Goal: Transaction & Acquisition: Obtain resource

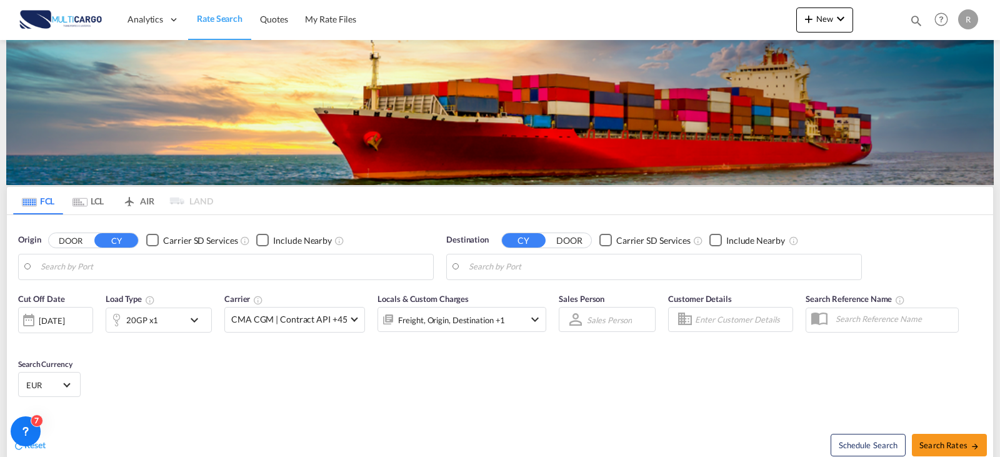
type input "Leixoes, PTLEI"
type input "Mersin, TRMER"
click at [916, 24] on md-icon "icon-magnify" at bounding box center [916, 21] width 14 height 14
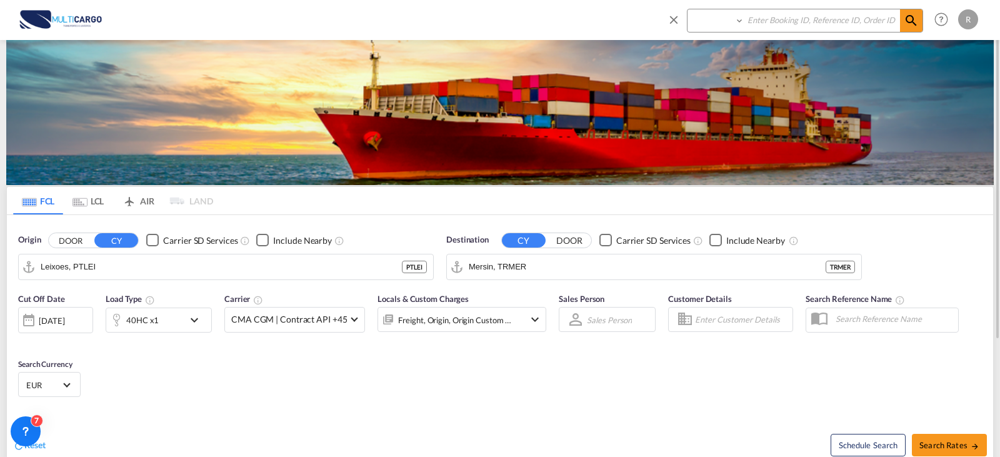
click at [727, 21] on select "Quotes" at bounding box center [716, 20] width 59 height 22
click at [687, 9] on select "Quotes" at bounding box center [716, 20] width 59 height 22
click at [726, 34] on div "Quotes" at bounding box center [795, 24] width 256 height 30
click at [727, 29] on select "Quotes" at bounding box center [716, 20] width 59 height 22
select select "Quotes"
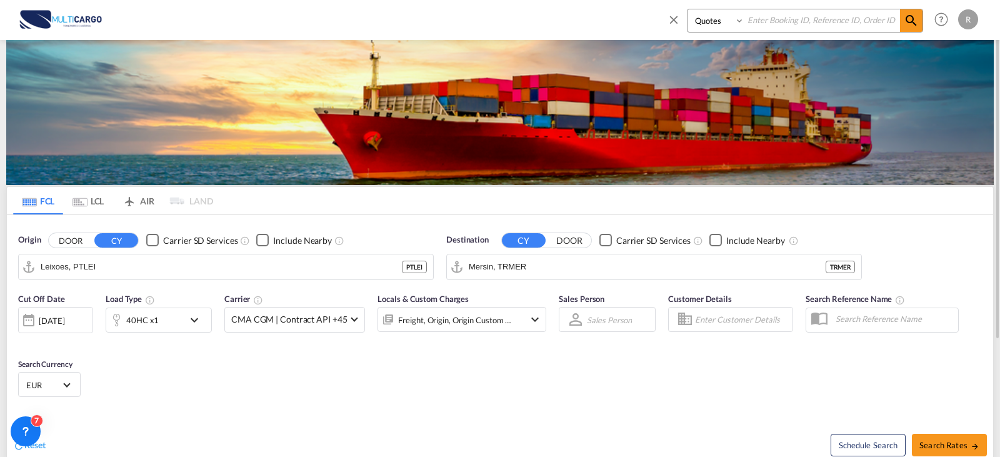
click at [687, 9] on select "Quotes" at bounding box center [716, 20] width 59 height 22
drag, startPoint x: 785, startPoint y: 17, endPoint x: 856, endPoint y: 24, distance: 71.6
click at [789, 16] on input at bounding box center [822, 20] width 156 height 22
type input "8601"
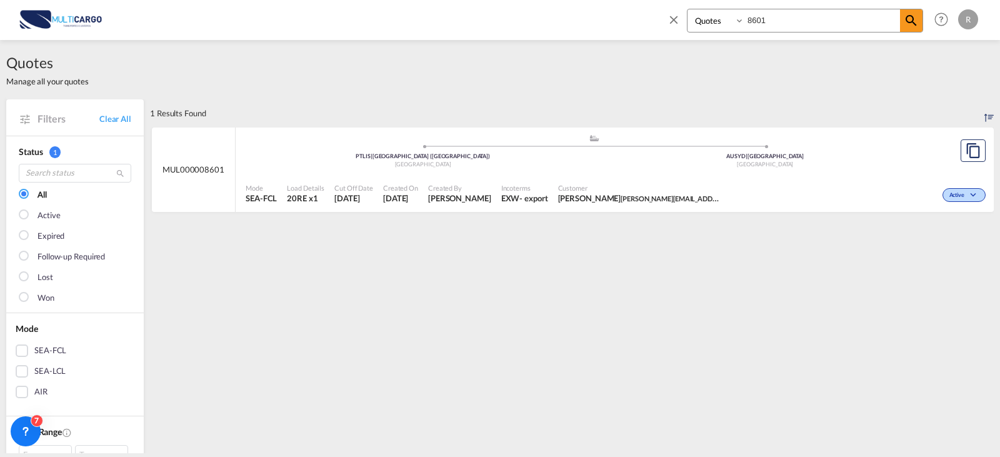
click at [707, 177] on div "Mode SEA-FCL Load Details 20RE x1 Cut Off Date [DATE] Created On [DATE] Created…" at bounding box center [615, 193] width 758 height 37
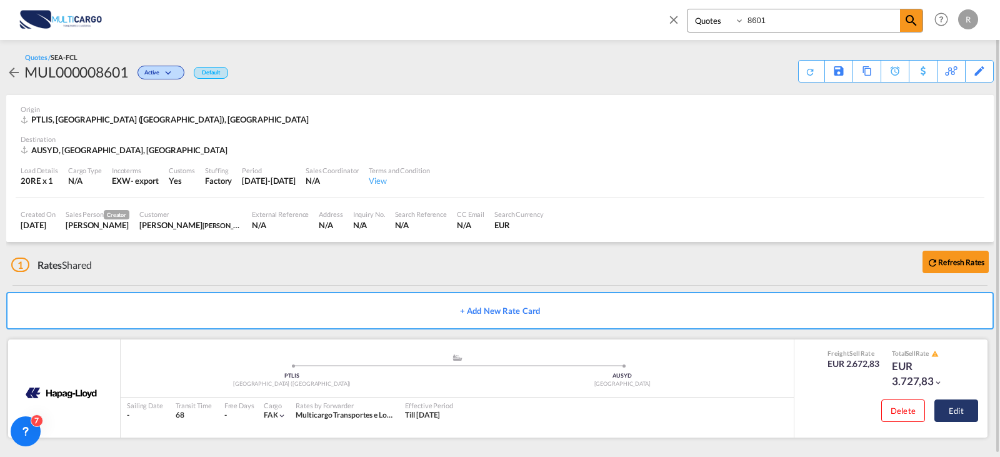
click at [955, 407] on button "Edit" at bounding box center [956, 410] width 44 height 22
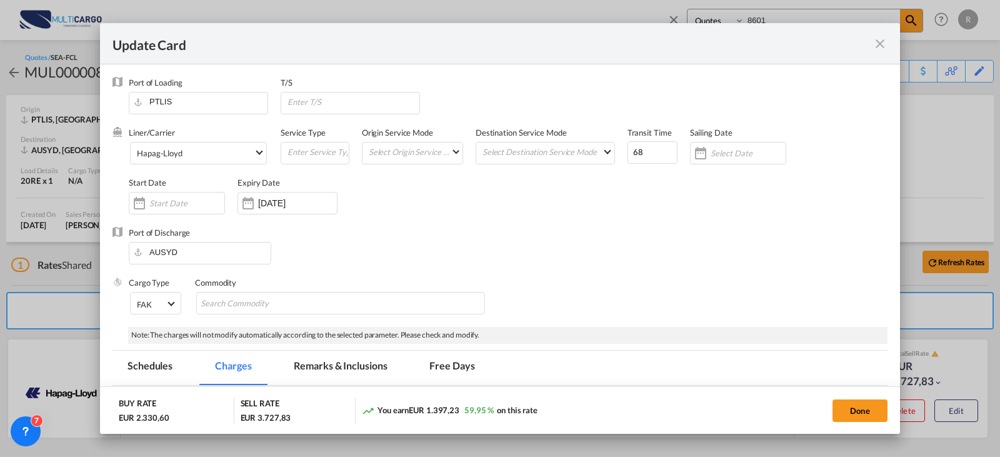
select select "per equipment"
select select "per container"
select select "per B/L"
select select "per clearance"
select select "per container"
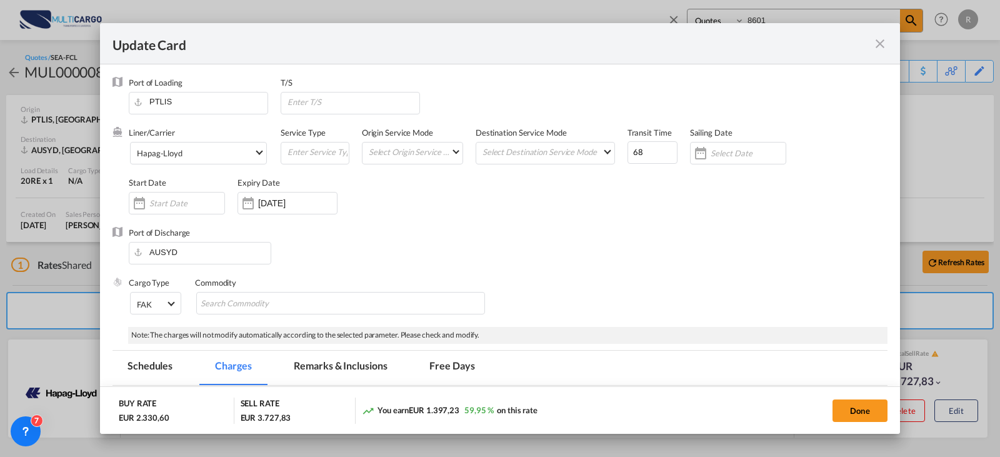
select select "per container"
select select "per_document"
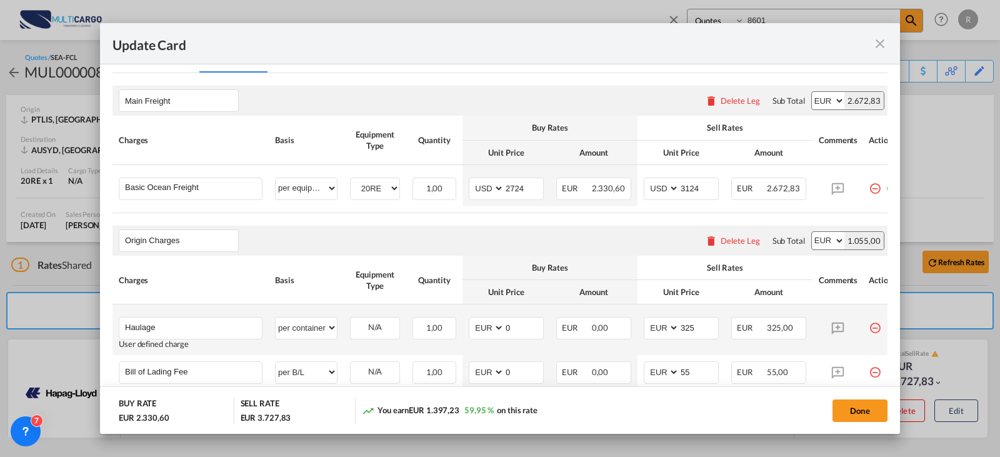
scroll to position [375, 0]
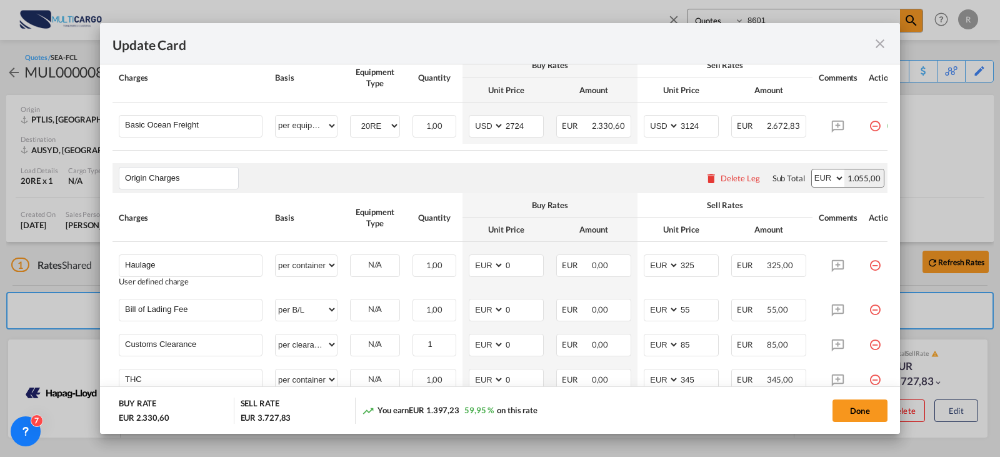
click at [886, 45] on md-icon "icon-close fg-AAA8AD m-0 pointer" at bounding box center [879, 43] width 15 height 15
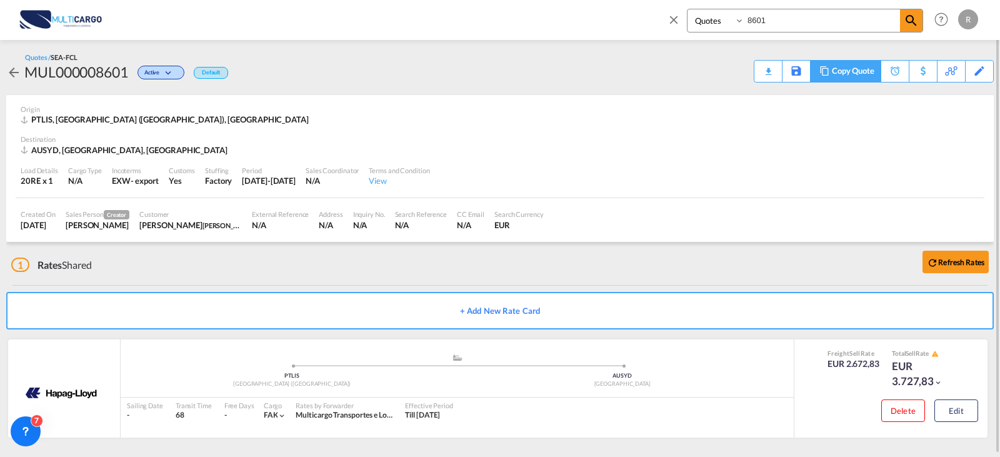
click at [826, 71] on md-icon at bounding box center [824, 70] width 15 height 9
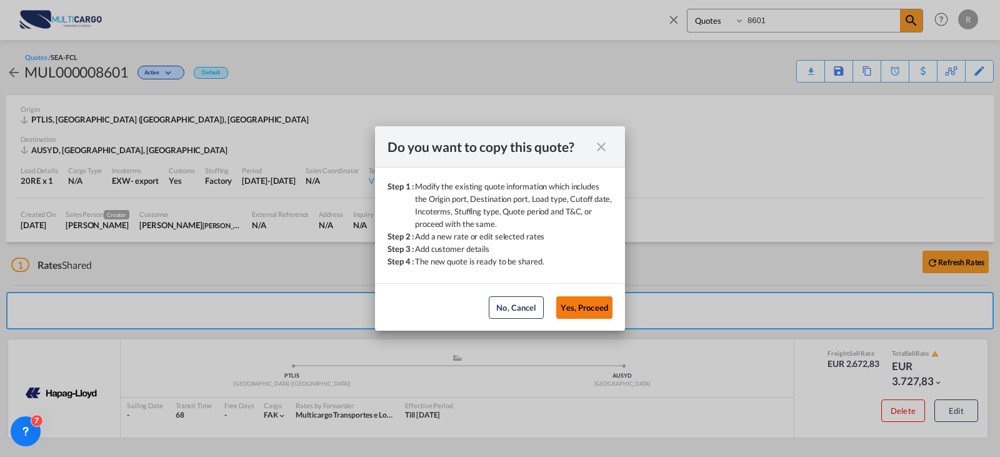
click at [585, 302] on button "Yes, Proceed" at bounding box center [584, 307] width 56 height 22
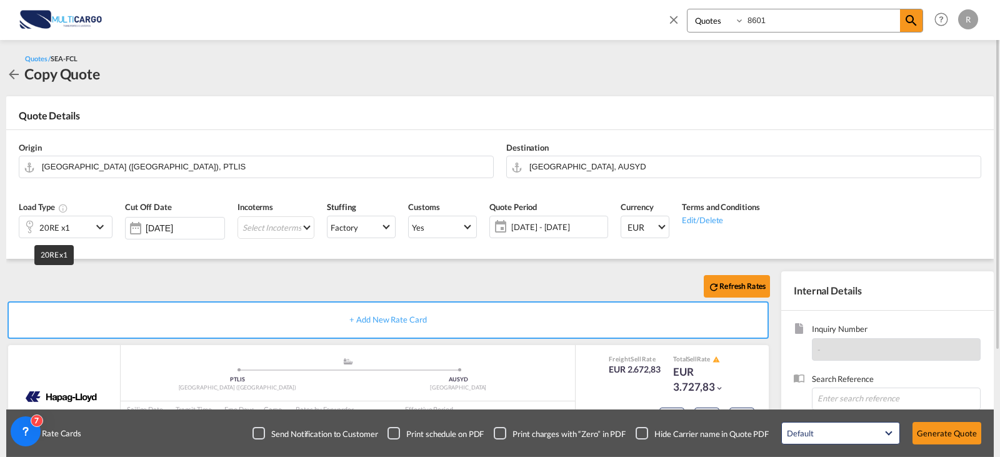
click at [77, 217] on div "20RE x1" at bounding box center [55, 226] width 72 height 21
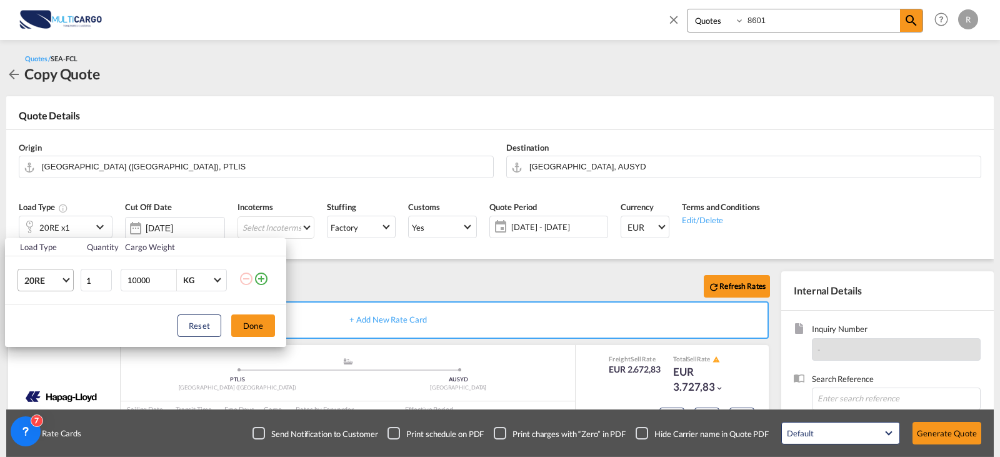
click at [50, 274] on md-select-value "20RE" at bounding box center [48, 279] width 50 height 21
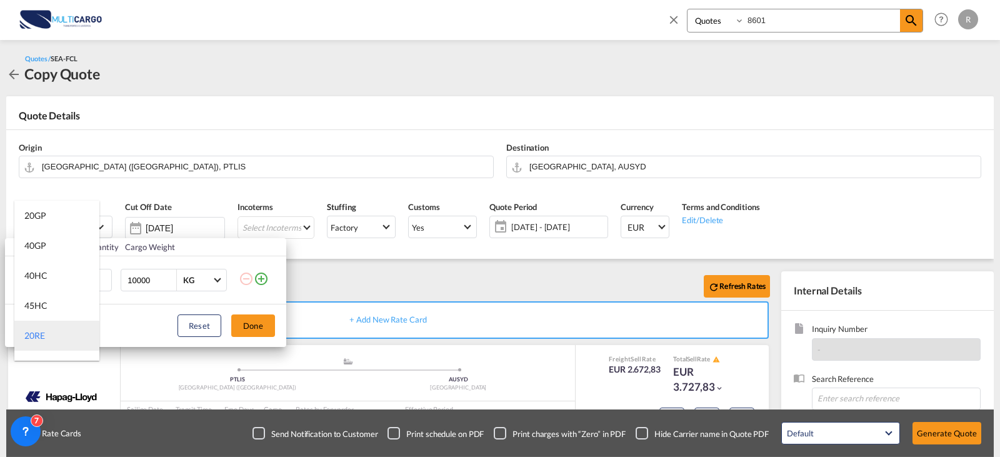
scroll to position [55, 0]
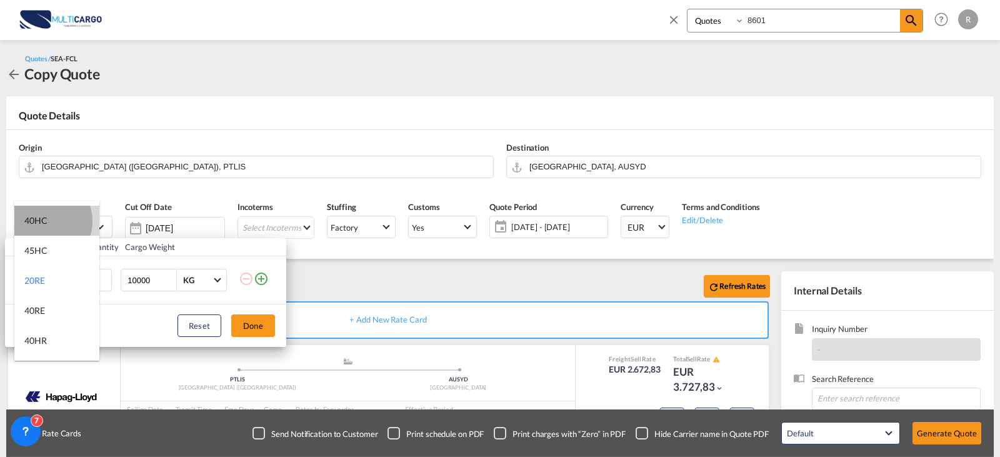
click at [42, 221] on div "40HC" at bounding box center [35, 220] width 23 height 12
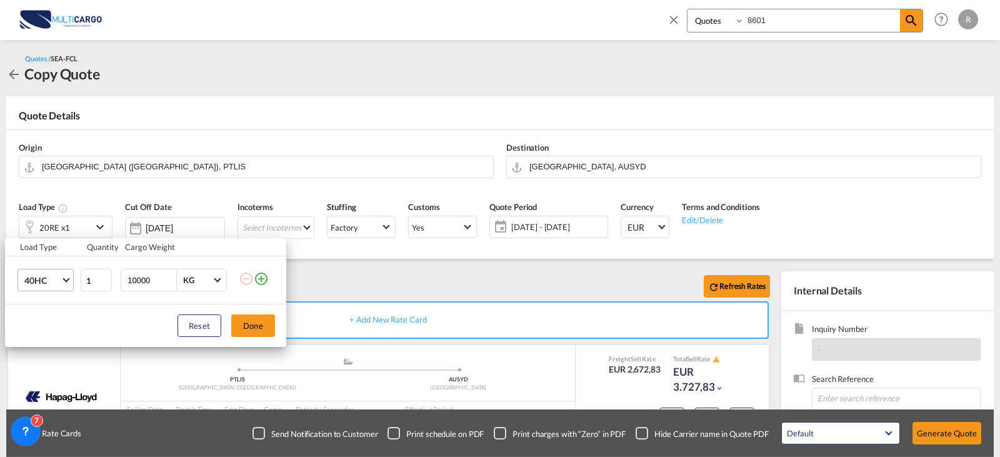
click at [57, 285] on span "40HC" at bounding box center [42, 280] width 36 height 12
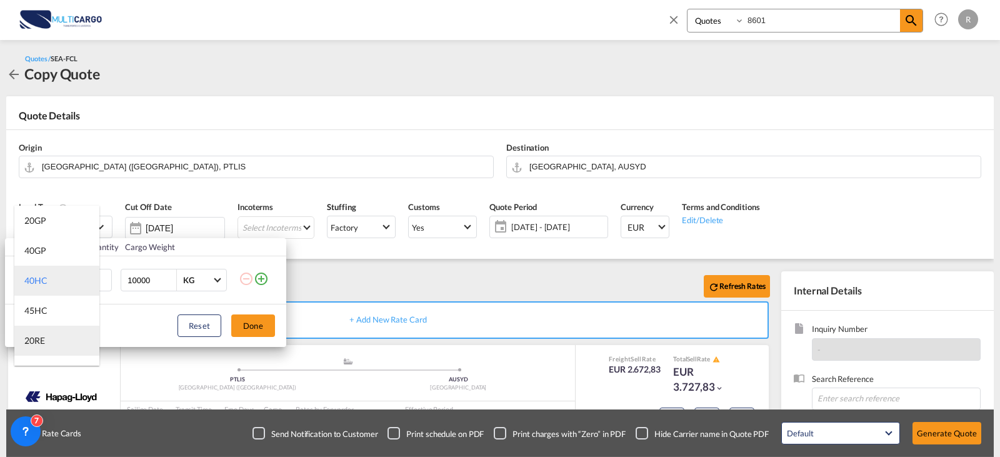
scroll to position [62, 0]
click at [55, 300] on md-option "40RE" at bounding box center [56, 308] width 85 height 30
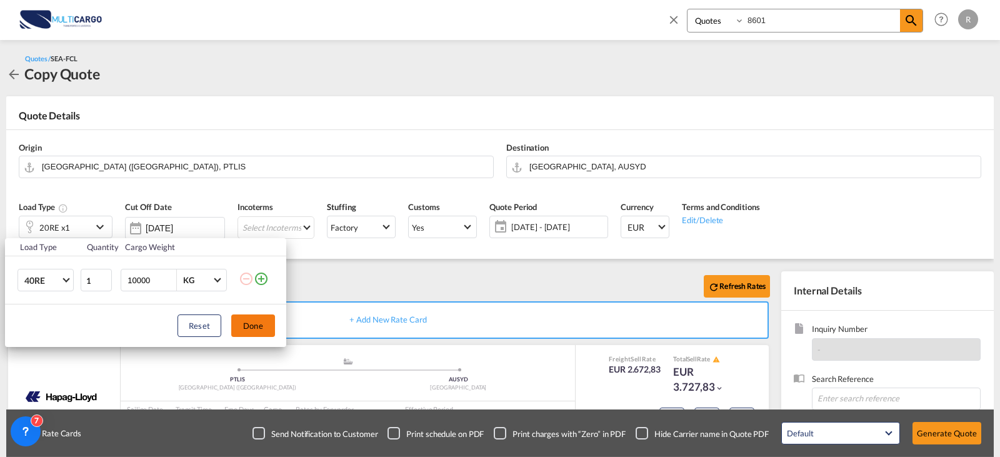
click at [246, 327] on button "Done" at bounding box center [253, 325] width 44 height 22
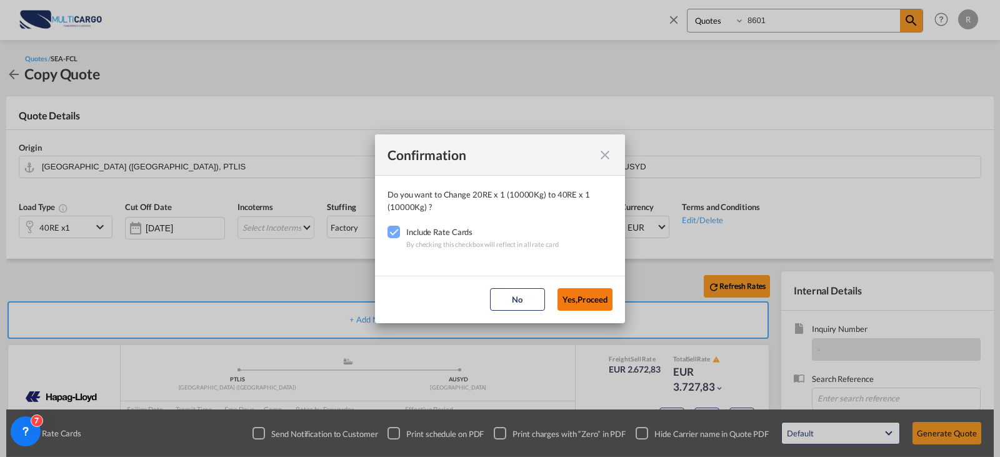
click at [583, 301] on button "Yes,Proceed" at bounding box center [584, 299] width 55 height 22
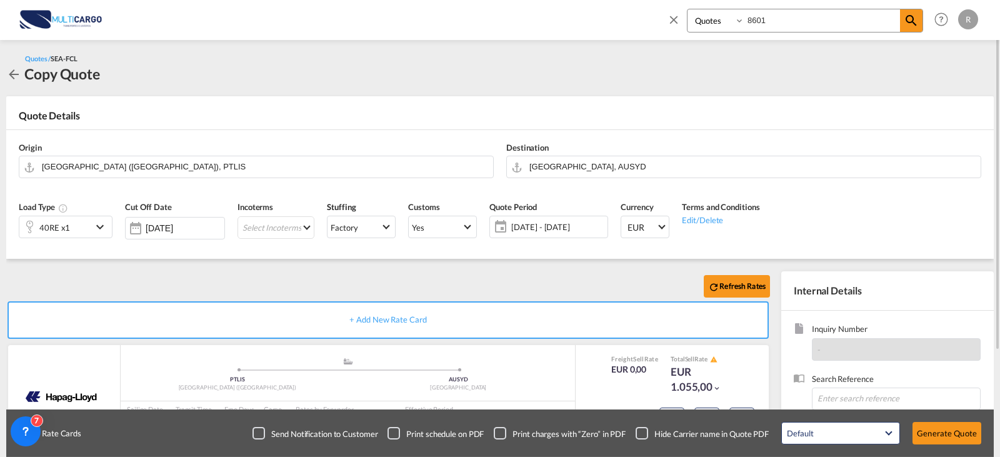
scroll to position [125, 0]
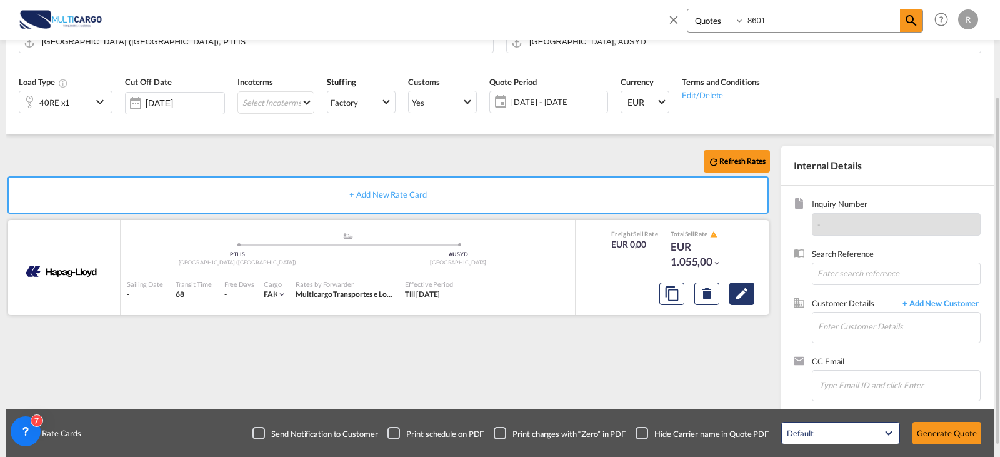
click at [749, 298] on md-icon "Edit" at bounding box center [741, 293] width 15 height 15
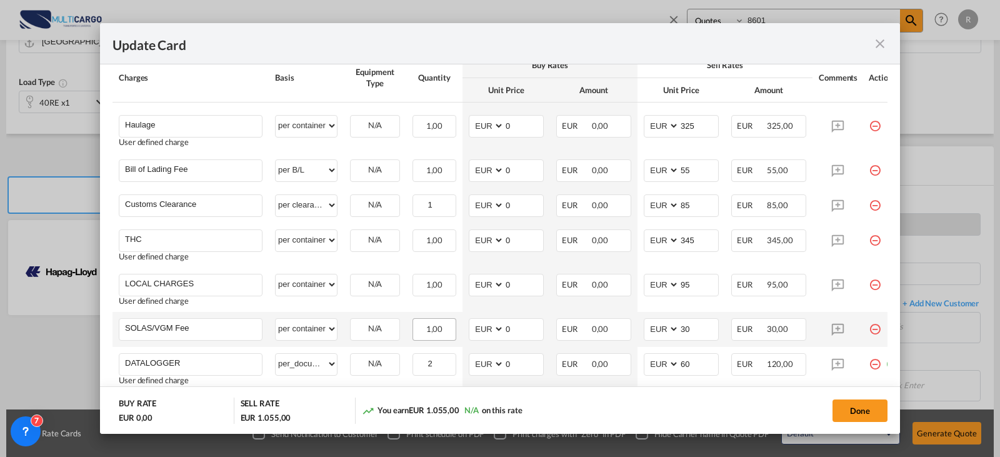
scroll to position [466, 0]
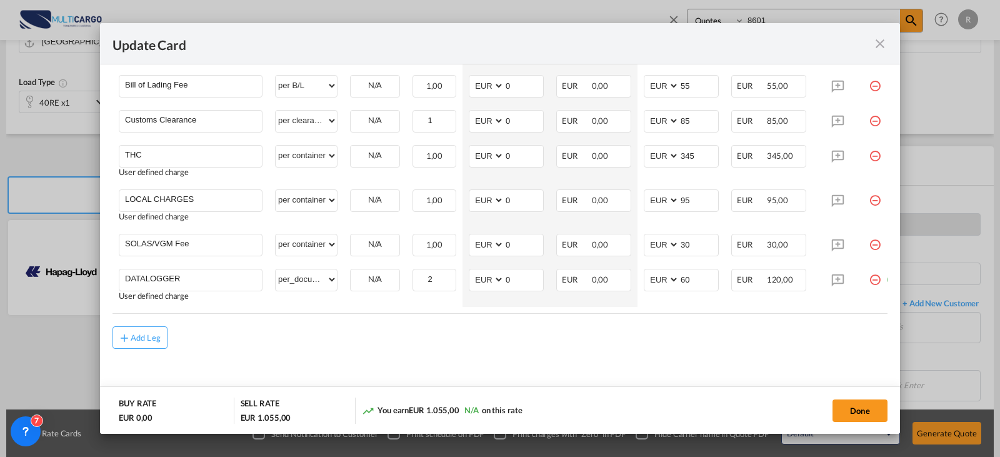
click at [135, 325] on rate-modification "Origin Charges Please enter leg name Leg Name Already Exists Delete Leg Sub Tot…" at bounding box center [499, 137] width 775 height 422
click at [147, 335] on div "Add Leg" at bounding box center [146, 337] width 30 height 7
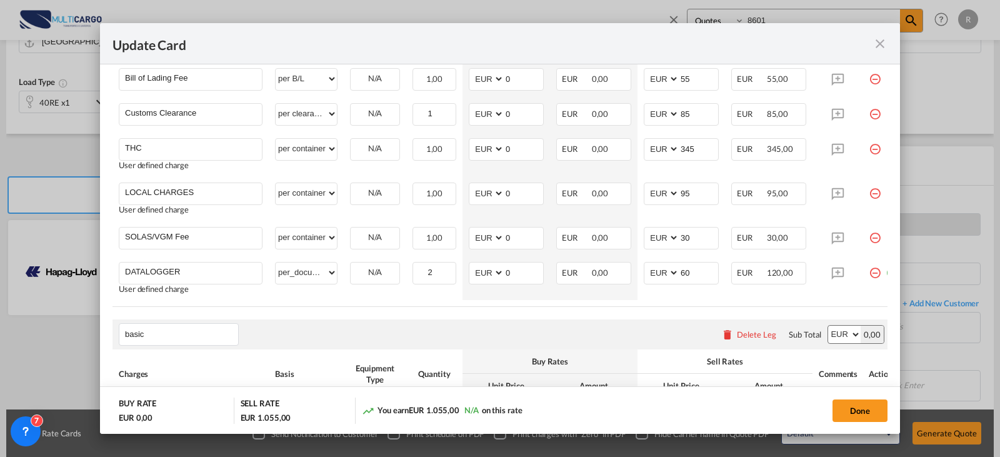
drag, startPoint x: 89, startPoint y: 347, endPoint x: 48, endPoint y: 351, distance: 41.4
click at [48, 351] on div "Update Card Port of [GEOGRAPHIC_DATA] PTLIS T/S Liner/Carrier Hapag-[PERSON_NAM…" at bounding box center [500, 228] width 1000 height 457
click at [158, 288] on span "Freight" at bounding box center [147, 287] width 27 height 11
type input "Freight Charges"
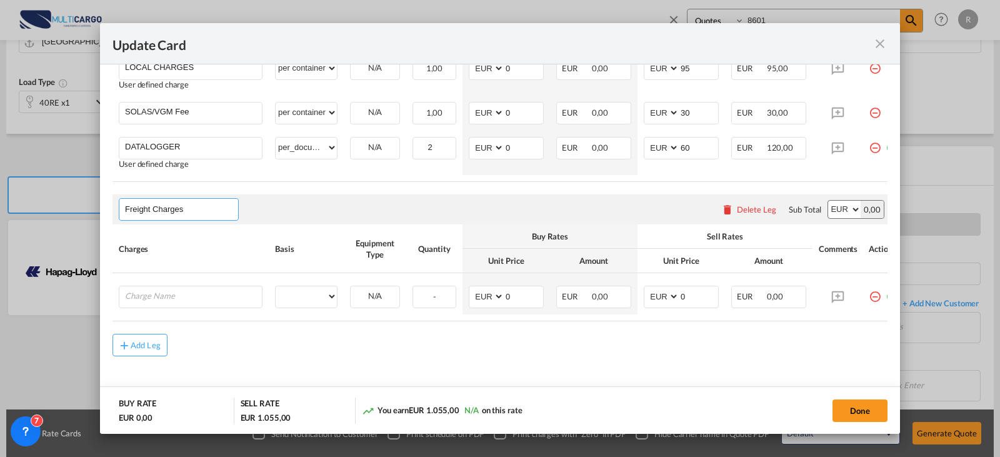
scroll to position [611, 0]
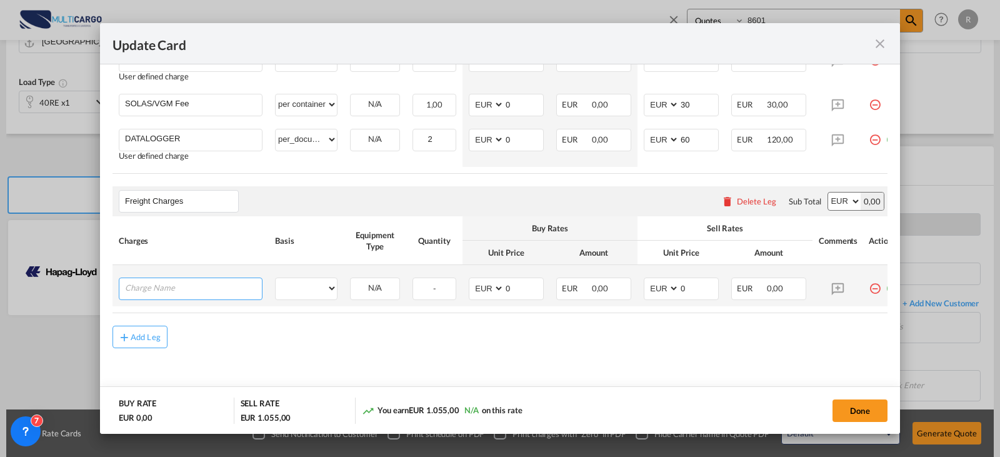
click at [161, 278] on input "Charge Name" at bounding box center [193, 287] width 137 height 19
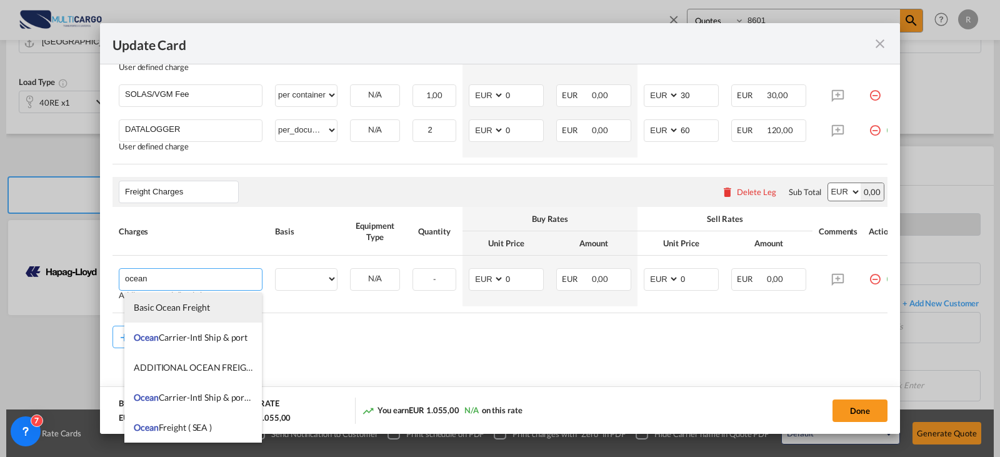
click at [182, 304] on span "Basic Ocean Freight" at bounding box center [172, 307] width 76 height 11
type input "Basic Ocean Freight"
select select "per equipment"
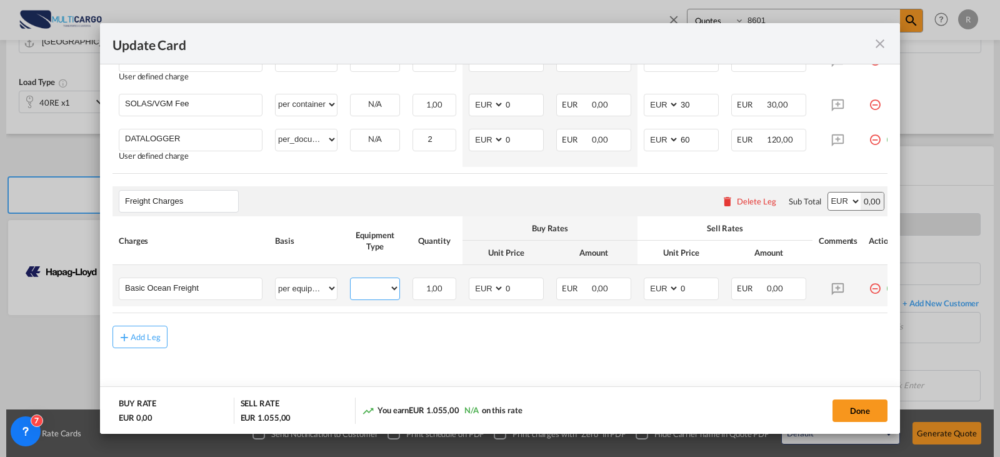
click at [369, 284] on select "40RE" at bounding box center [375, 288] width 49 height 17
select select "40RE"
click at [351, 280] on select "40RE" at bounding box center [375, 288] width 49 height 17
drag, startPoint x: 522, startPoint y: 282, endPoint x: 439, endPoint y: 281, distance: 83.1
click at [439, 281] on tr "Basic Ocean Freight Please Enter User Defined Charges Cannot Be Published per e…" at bounding box center [508, 285] width 792 height 41
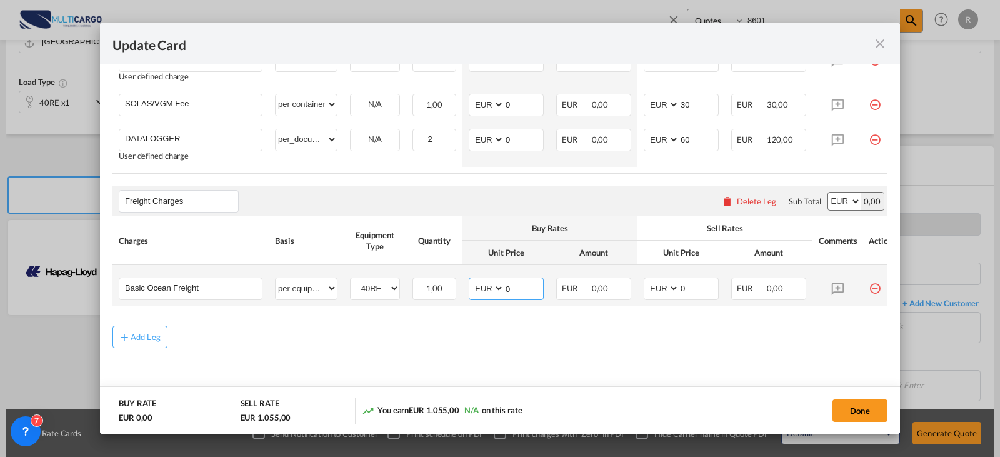
click at [492, 291] on select "AED AFN ALL AMD ANG AOA ARS AUD AWG AZN BAM BBD BDT BGN BHD BIF BMD BND [PERSON…" at bounding box center [487, 288] width 32 height 17
select select "string:USD"
click at [471, 280] on select "AED AFN ALL AMD ANG AOA ARS AUD AWG AZN BAM BBD BDT BGN BHD BIF BMD BND [PERSON…" at bounding box center [487, 288] width 32 height 17
type input "3688"
click at [671, 283] on select "AED AFN ALL AMD ANG AOA ARS AUD AWG AZN BAM BBD BDT BGN BHD BIF BMD BND [PERSON…" at bounding box center [662, 288] width 32 height 17
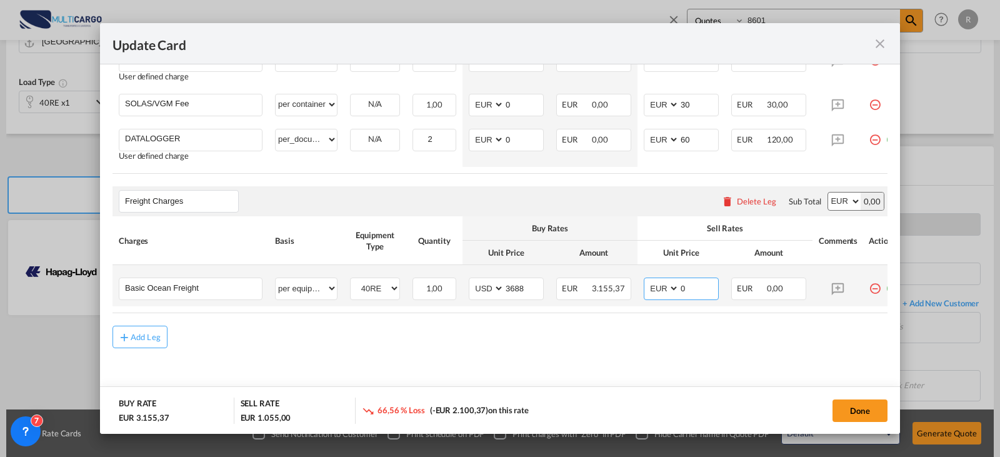
select select "string:USD"
click at [646, 280] on select "AED AFN ALL AMD ANG AOA ARS AUD AWG AZN BAM BBD BDT BGN BHD BIF BMD BND [PERSON…" at bounding box center [662, 288] width 32 height 17
type input "4088"
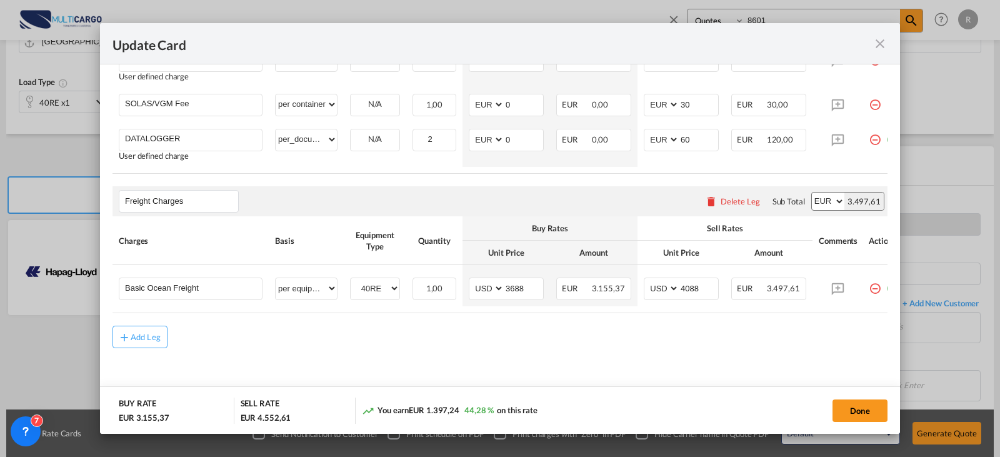
click at [744, 377] on md-content "Origin Charges Please enter leg name Leg Name Already Exists Delete Leg Sub Tot…" at bounding box center [499, 94] width 775 height 616
click at [847, 407] on button "Done" at bounding box center [859, 410] width 55 height 22
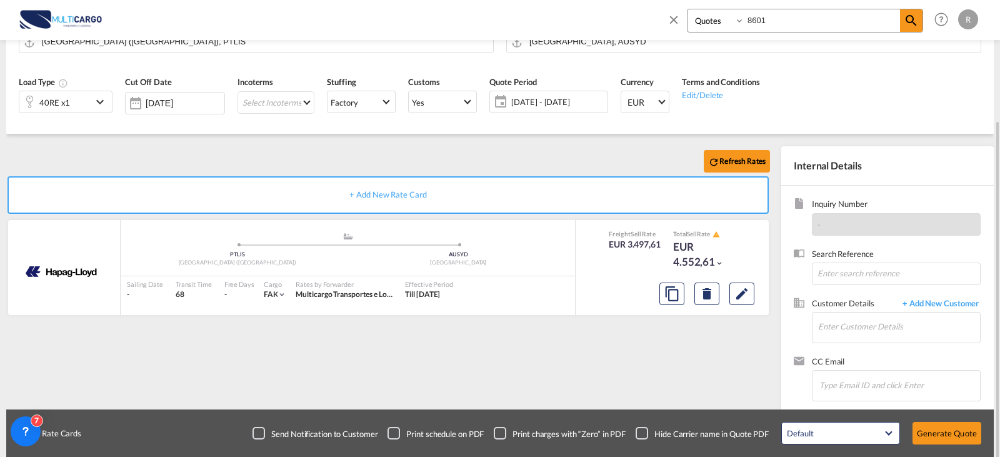
scroll to position [139, 0]
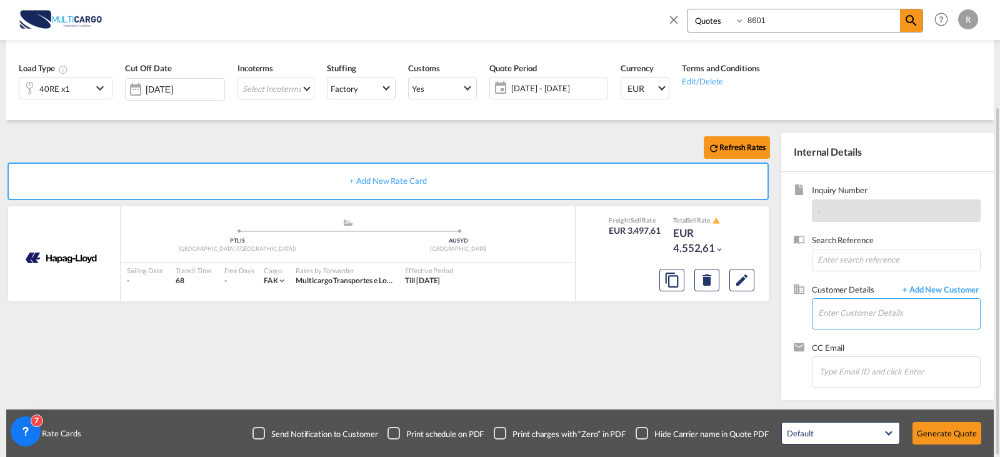
click at [850, 315] on input "Enter Customer Details" at bounding box center [899, 313] width 162 height 28
click at [860, 312] on input "Enter Customer Details" at bounding box center [899, 313] width 162 height 28
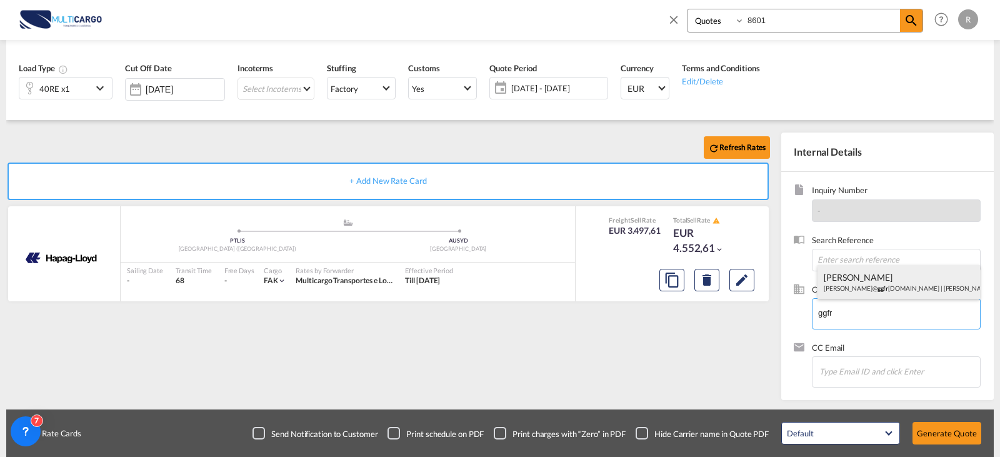
click at [877, 282] on div "[PERSON_NAME] [PERSON_NAME]@ ggfr [DOMAIN_NAME] | [PERSON_NAME]@ ggfr [DOMAIN_N…" at bounding box center [898, 282] width 162 height 34
type input "[PERSON_NAME][EMAIL_ADDRESS][DOMAIN_NAME], [PERSON_NAME], [PERSON_NAME][EMAIL_A…"
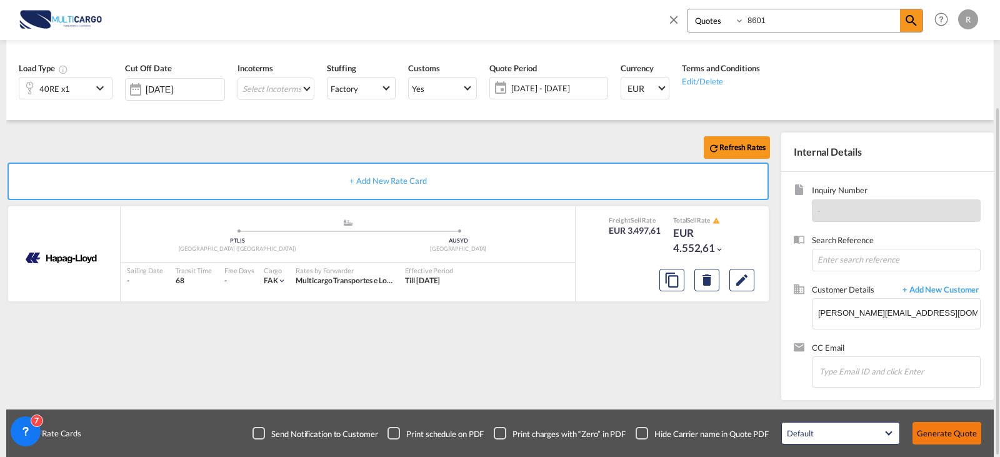
click at [974, 434] on button "Generate Quote" at bounding box center [946, 433] width 69 height 22
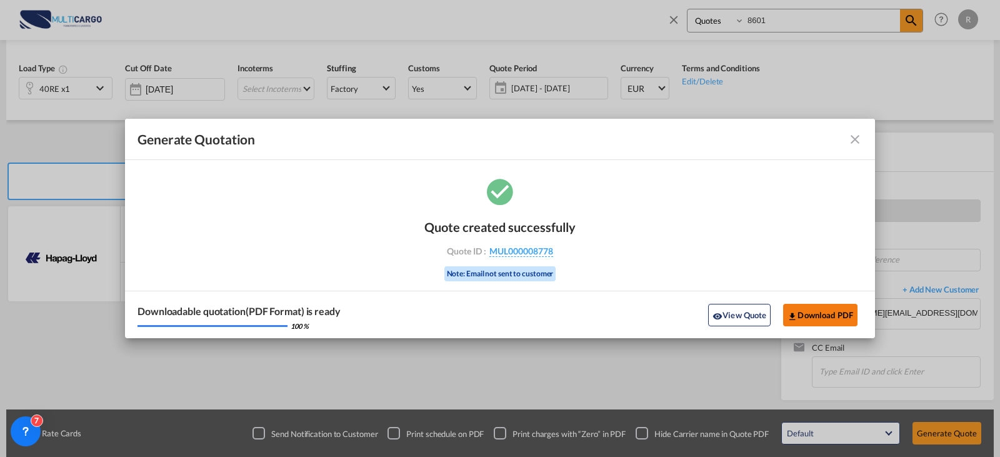
click at [833, 319] on button "Download PDF" at bounding box center [820, 315] width 74 height 22
click at [850, 140] on md-icon "icon-close fg-AAA8AD cursor m-0" at bounding box center [854, 139] width 15 height 15
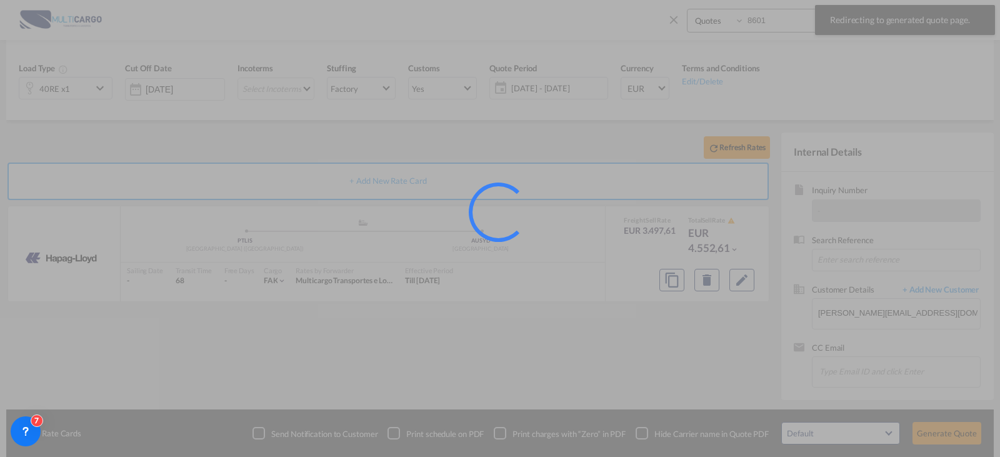
click at [675, 22] on div at bounding box center [500, 228] width 1000 height 457
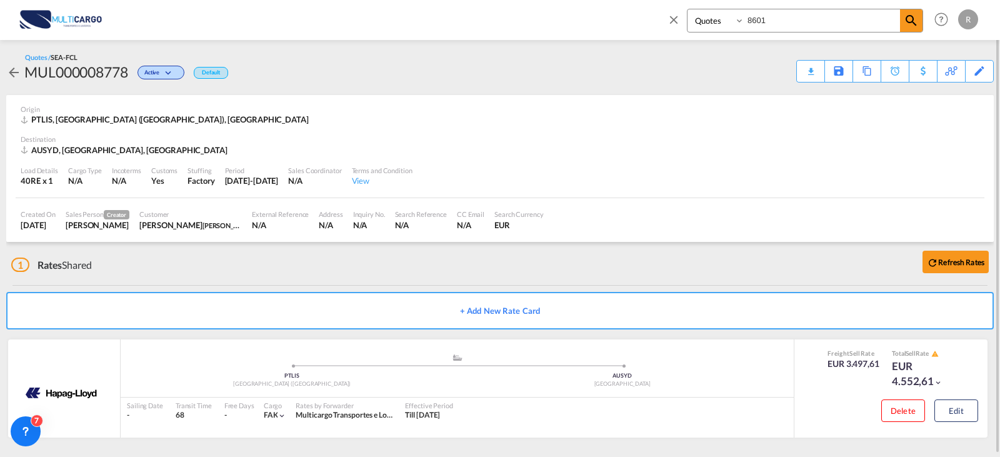
click at [16, 71] on md-icon "icon-arrow-left" at bounding box center [13, 72] width 15 height 15
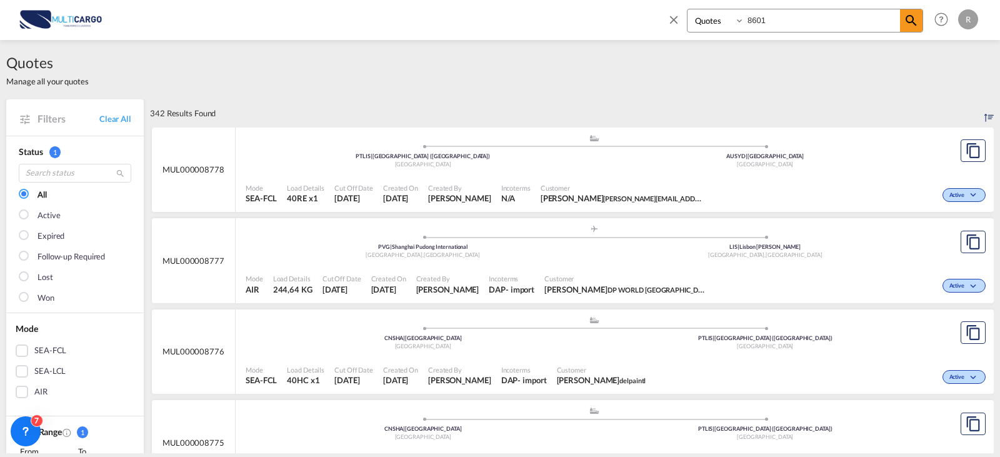
click at [659, 19] on div "Quotes 8601 Help Resources Product Release R My Profile Logout" at bounding box center [500, 19] width 962 height 39
click at [696, 19] on select "Quotes" at bounding box center [716, 20] width 59 height 22
click at [673, 27] on span at bounding box center [677, 24] width 20 height 30
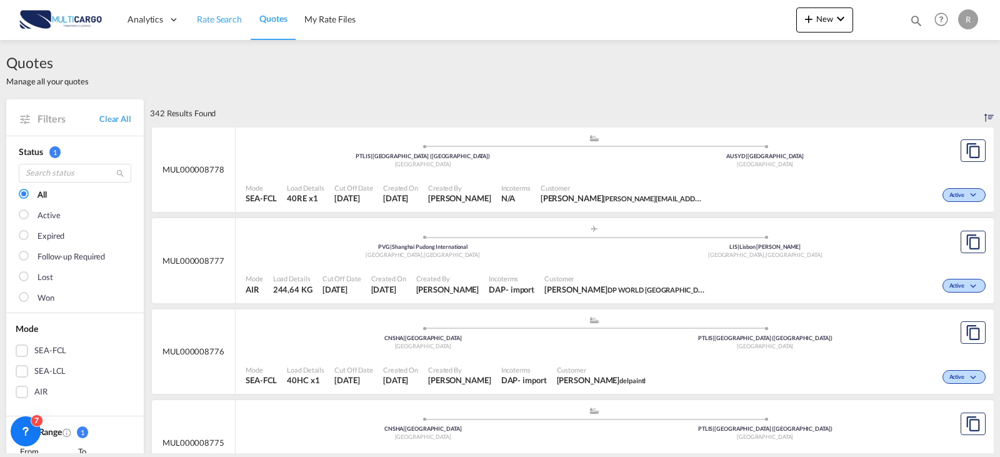
click at [207, 28] on link "Rate Search" at bounding box center [219, 19] width 62 height 41
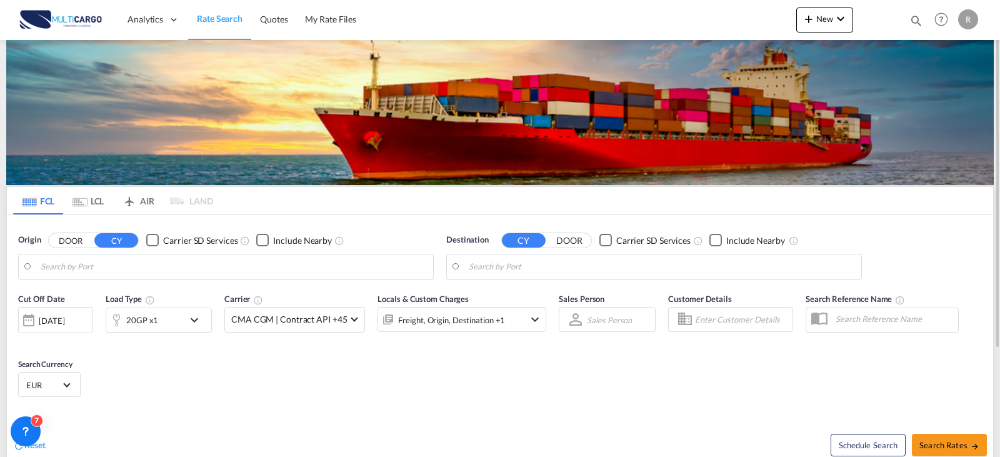
type input "Leixoes, PTLEI"
click at [620, 264] on input "Mersin, TRMER" at bounding box center [662, 266] width 386 height 19
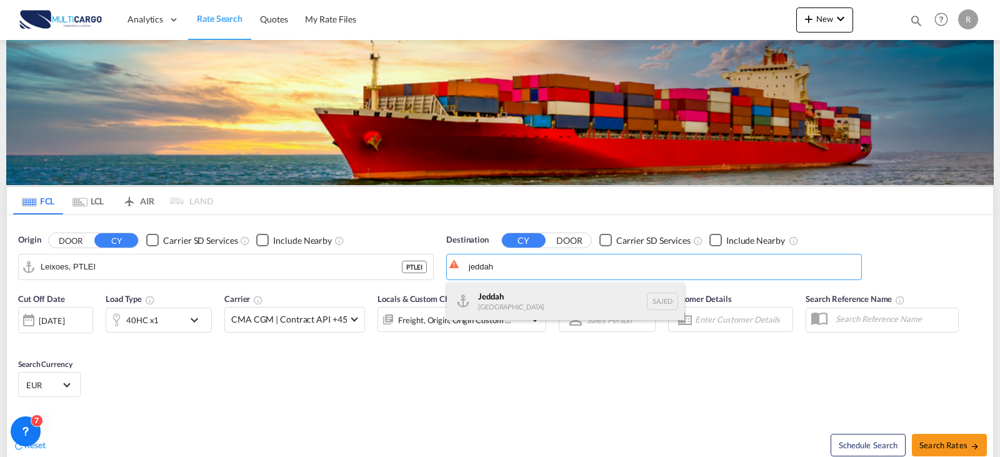
click at [566, 316] on div "Jeddah [GEOGRAPHIC_DATA] SAJED" at bounding box center [565, 300] width 237 height 37
type input "Jeddah, SAJED"
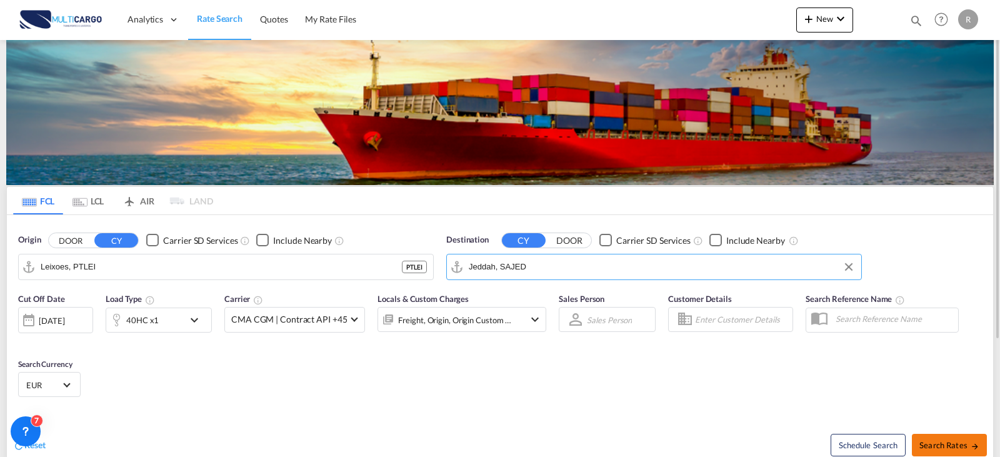
click at [950, 447] on span "Search Rates" at bounding box center [949, 445] width 60 height 10
type input "PTLEI to SAJED / [DATE]"
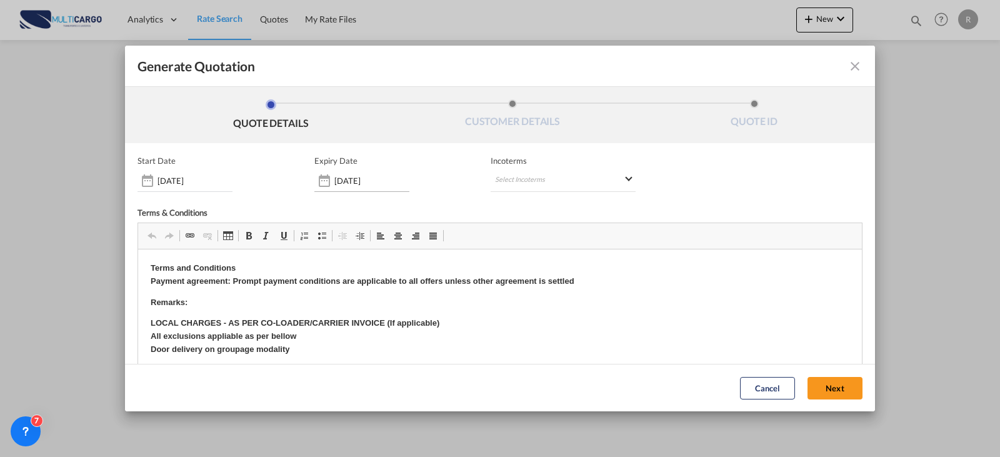
click at [345, 180] on input "[DATE]" at bounding box center [371, 181] width 75 height 10
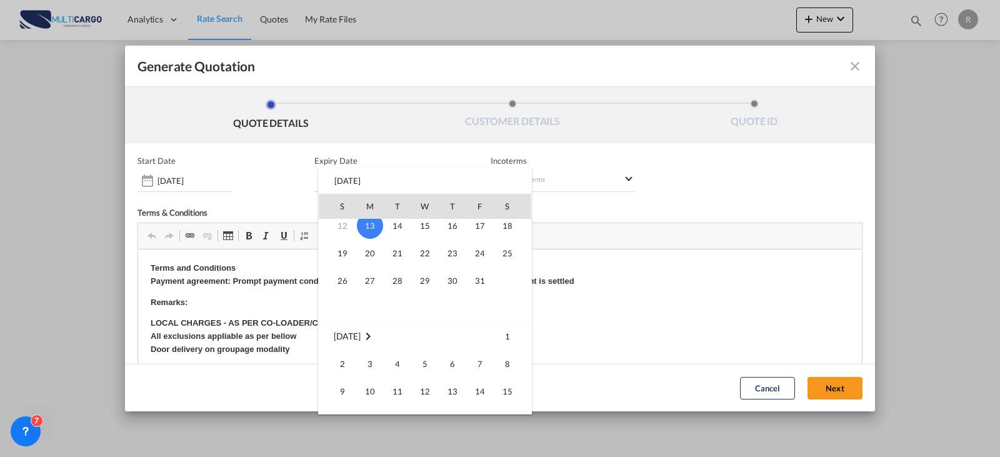
scroll to position [125, 0]
click at [347, 407] on span "30" at bounding box center [342, 411] width 25 height 25
type input "[DATE]"
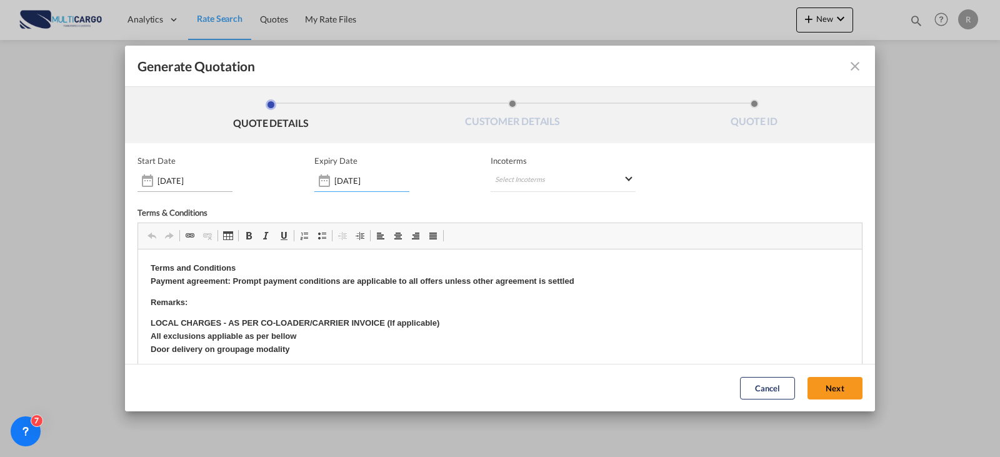
click at [209, 186] on div "[DATE]" at bounding box center [184, 180] width 95 height 22
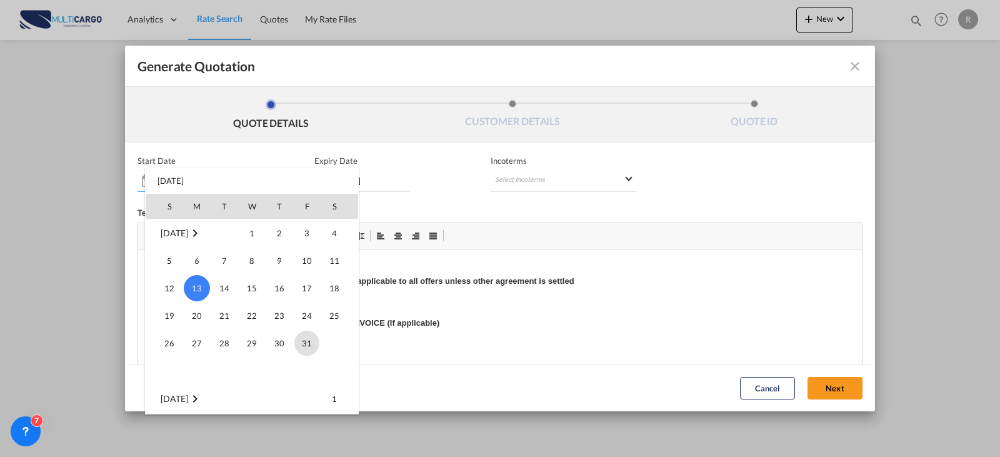
scroll to position [289719, 0]
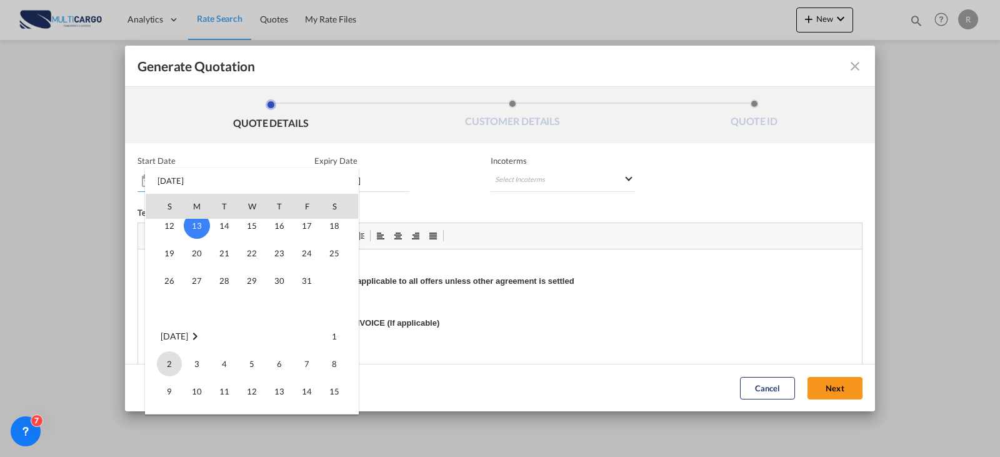
click at [176, 362] on span "2" at bounding box center [169, 363] width 25 height 25
type input "[DATE]"
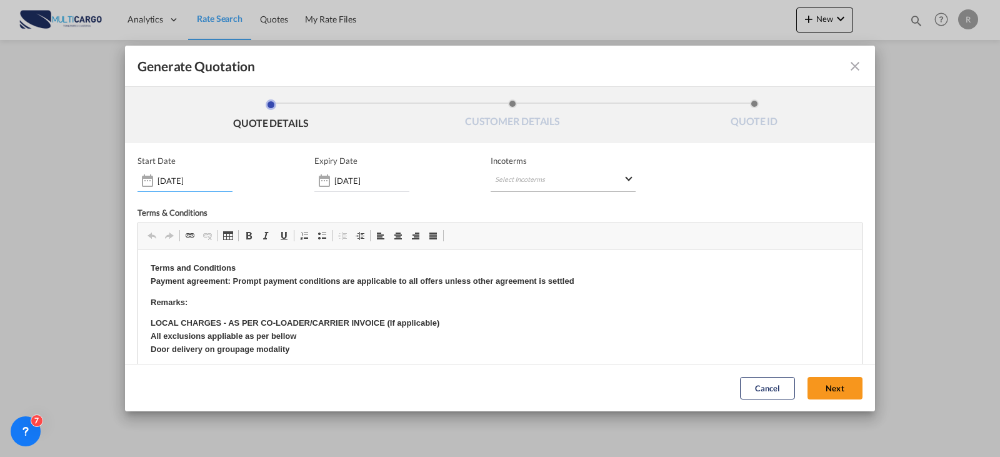
click at [512, 173] on md-select "Select Incoterms EXW - import Ex Works FAS - export Free Alongside Ship DAP - i…" at bounding box center [563, 180] width 145 height 22
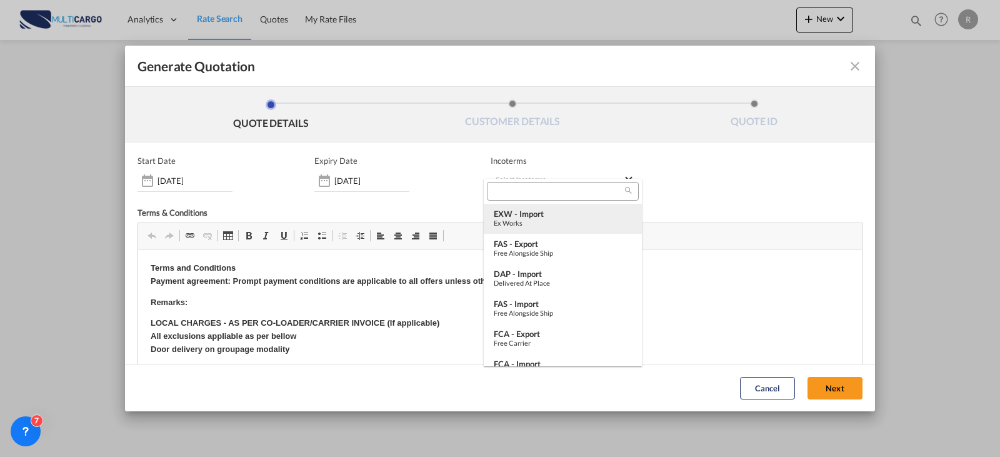
type md-option "[object Object]"
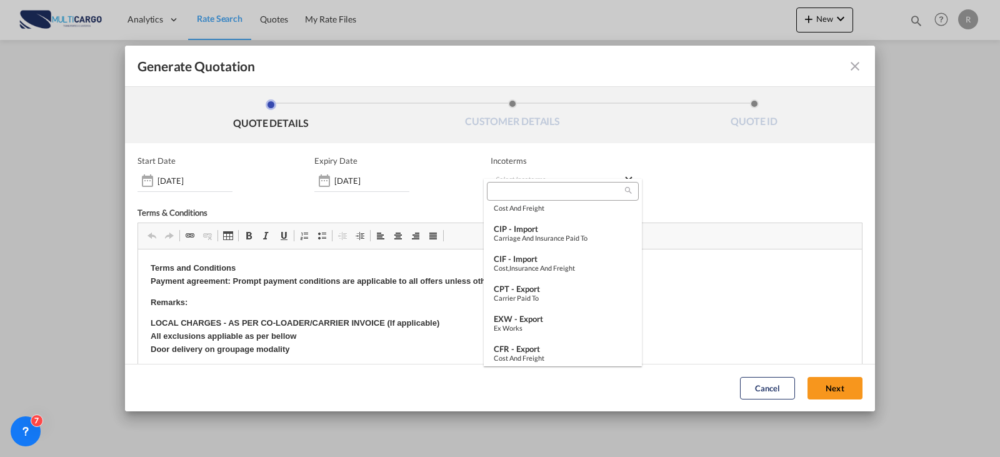
scroll to position [437, 0]
click at [556, 264] on div "Ex Works" at bounding box center [563, 265] width 138 height 8
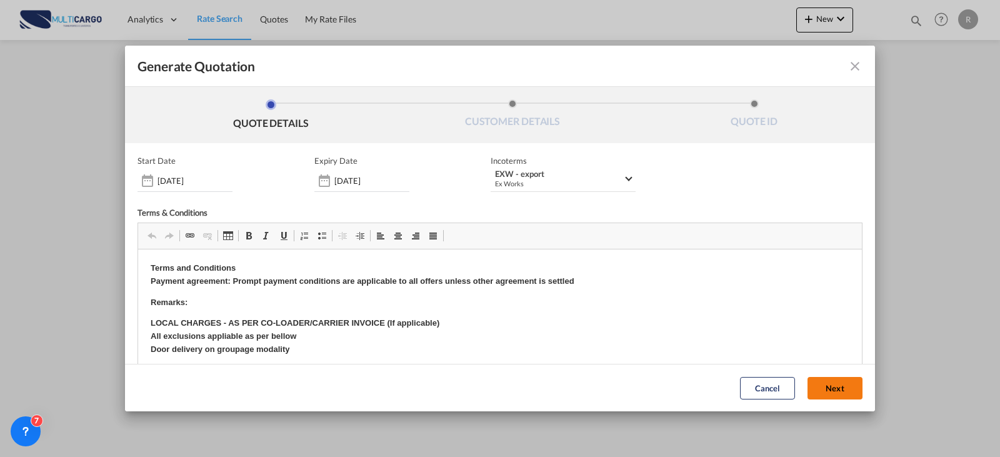
click at [809, 389] on button "Next" at bounding box center [834, 388] width 55 height 22
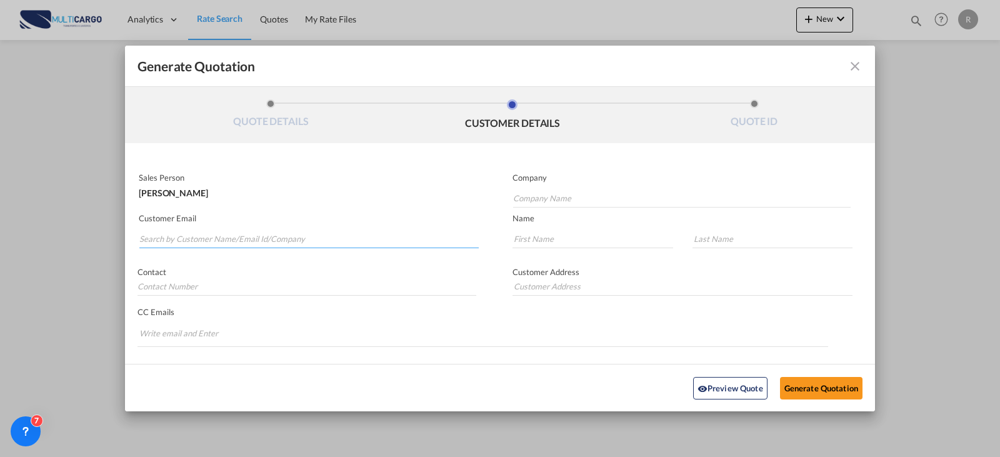
click at [279, 239] on input "Search by Customer Name/Email Id/Company" at bounding box center [308, 238] width 339 height 19
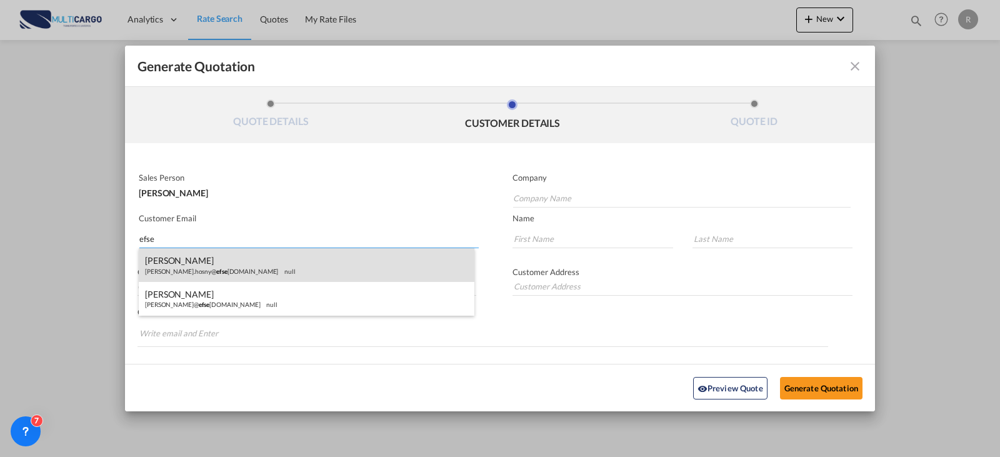
type input "efse"
click at [217, 281] on div "[PERSON_NAME] [PERSON_NAME].hosny@ efse [DOMAIN_NAME] null" at bounding box center [307, 265] width 336 height 34
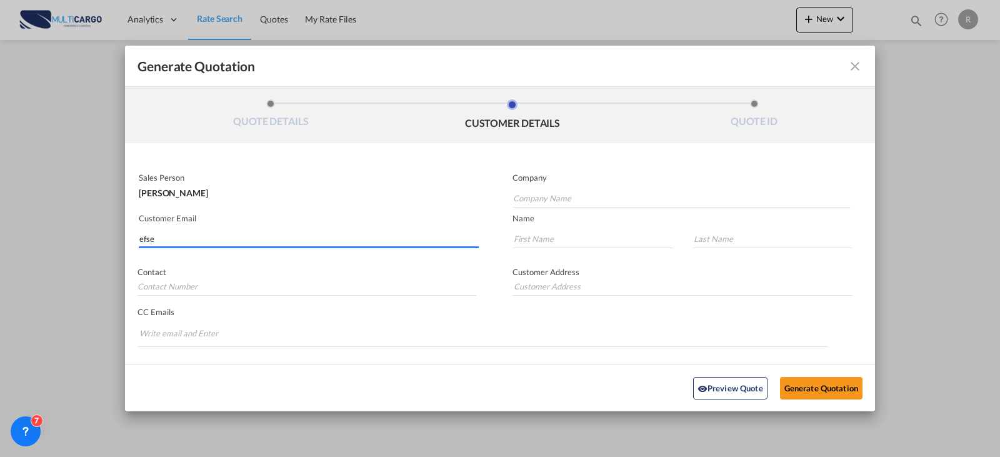
type input "[PERSON_NAME][EMAIL_ADDRESS][DOMAIN_NAME]"
type input "[PERSON_NAME]"
type input "Hosny"
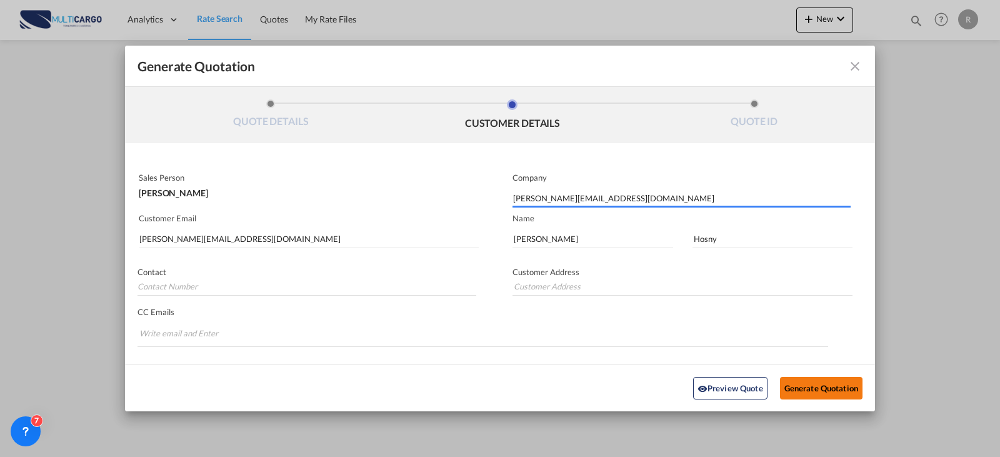
click at [845, 388] on button "Generate Quotation" at bounding box center [821, 387] width 82 height 22
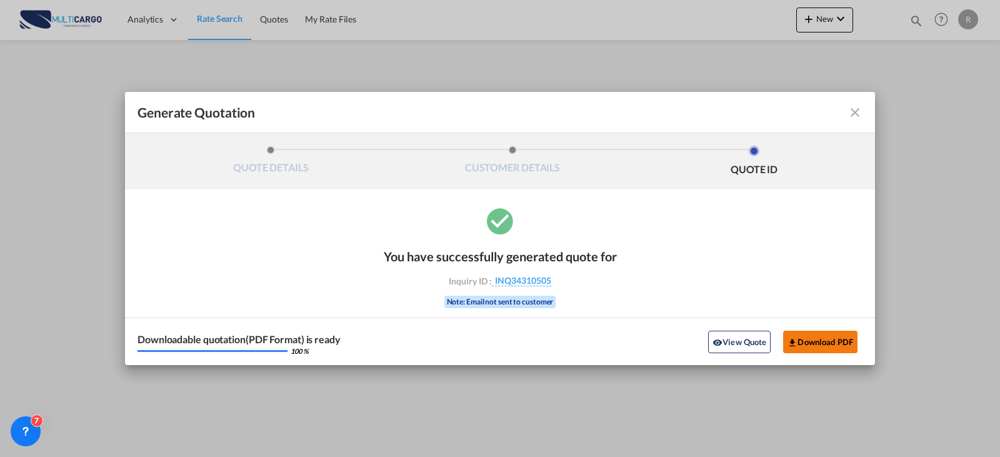
click at [824, 340] on button "Download PDF" at bounding box center [820, 342] width 74 height 22
click at [861, 117] on md-icon "icon-close fg-AAA8AD cursor m-0" at bounding box center [854, 112] width 15 height 15
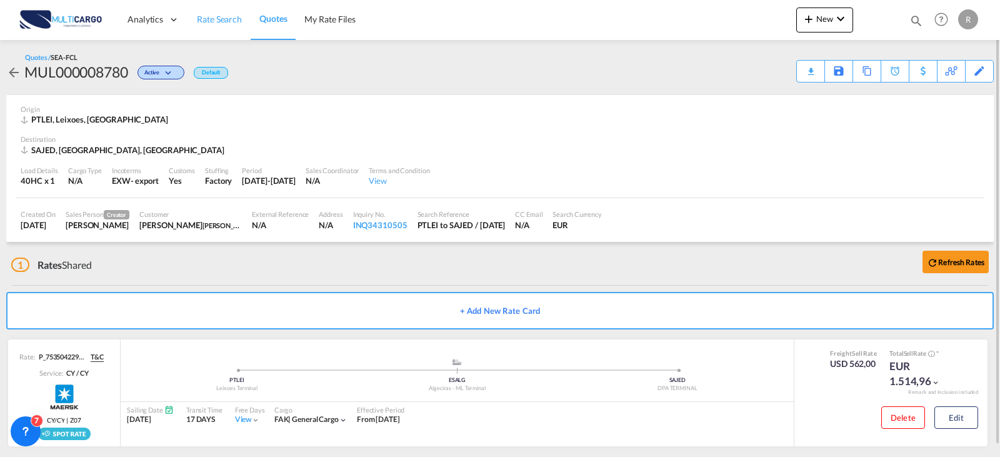
click at [242, 17] on link "Rate Search" at bounding box center [219, 19] width 62 height 41
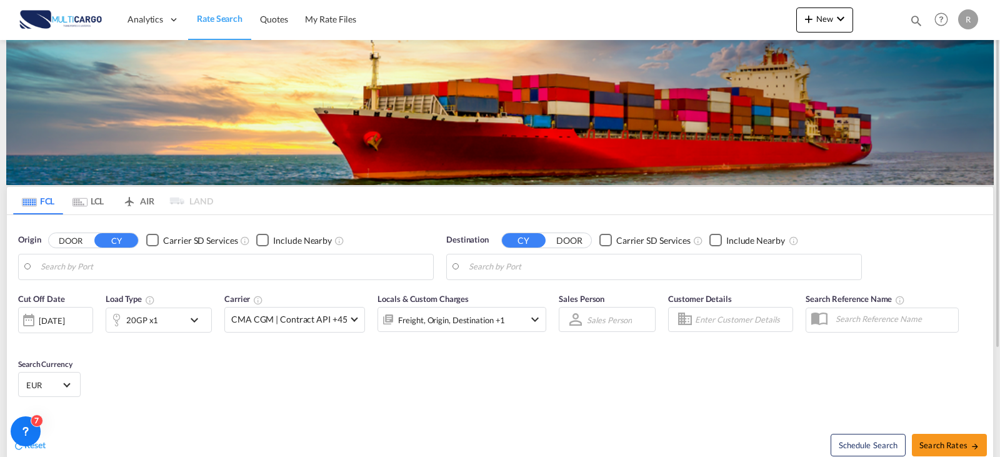
type input "Leixoes, PTLEI"
type input "Jeddah, SAJED"
click at [131, 268] on input "Leixoes, PTLEI" at bounding box center [234, 266] width 386 height 19
type input "ç"
type input "o"
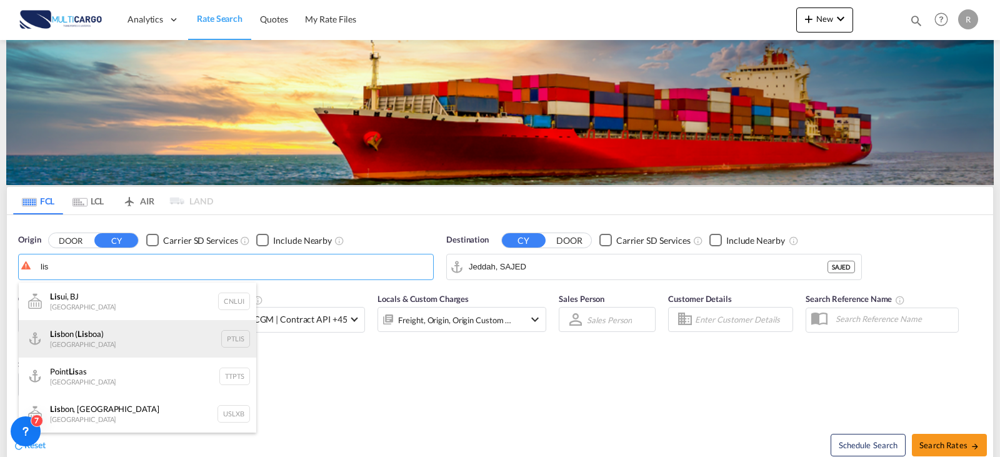
click at [187, 329] on div "Lis bon ( Lis boa) [GEOGRAPHIC_DATA] PTLIS" at bounding box center [137, 338] width 237 height 37
type input "[GEOGRAPHIC_DATA] ([GEOGRAPHIC_DATA]), PTLIS"
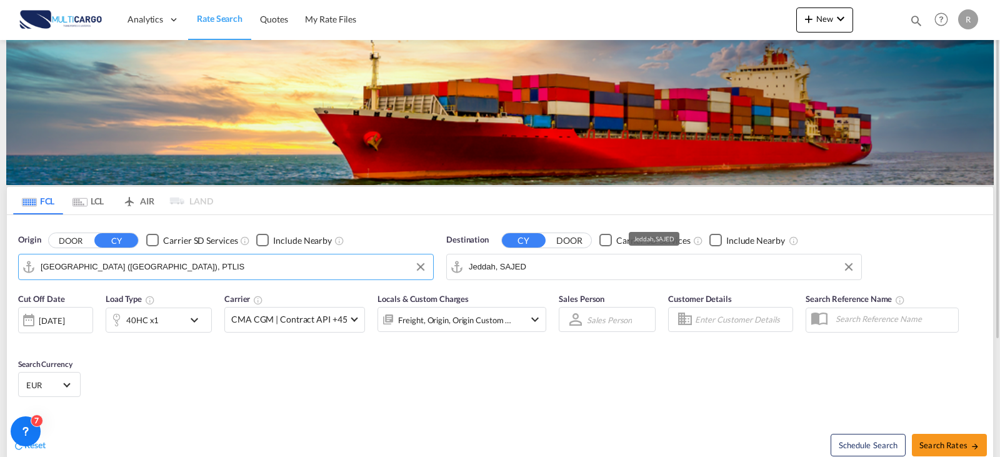
click at [654, 259] on input "Jeddah, SAJED" at bounding box center [662, 266] width 386 height 19
click at [547, 294] on div "Rio Hai na [GEOGRAPHIC_DATA] [GEOGRAPHIC_DATA]" at bounding box center [565, 300] width 237 height 37
type input "Rio Haina, [GEOGRAPHIC_DATA]"
click at [204, 326] on md-icon "icon-chevron-down" at bounding box center [197, 319] width 21 height 15
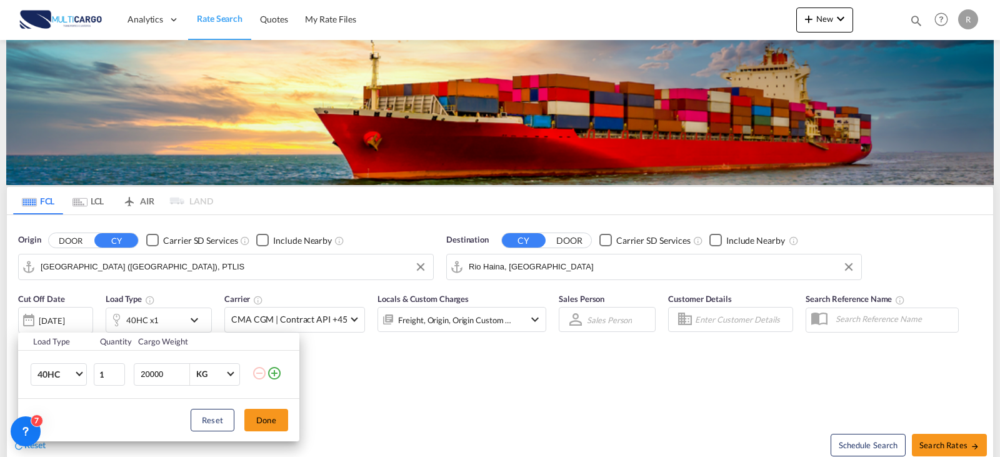
click at [280, 374] on md-icon "icon-plus-circle-outline" at bounding box center [274, 373] width 15 height 15
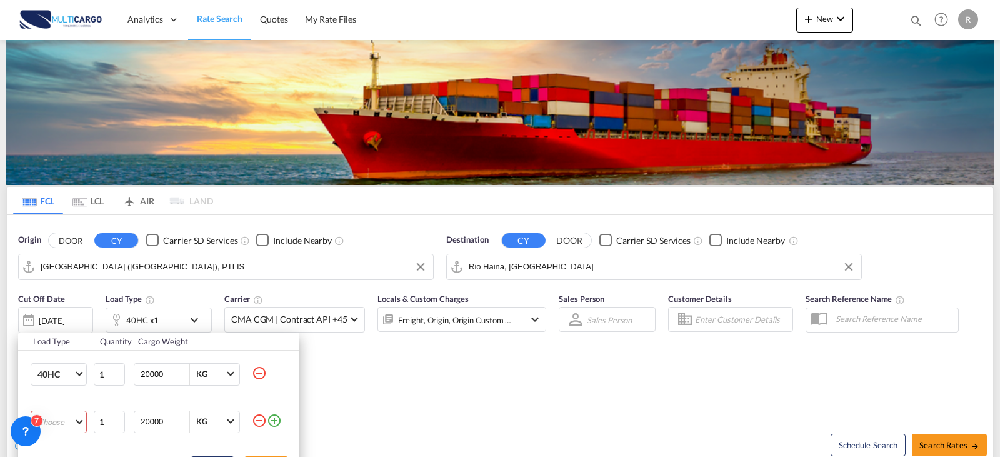
click at [69, 421] on md-select "Choose 20GP 40GP 40HC 45HC 20RE 40RE 40HR 20OT 40OT 20FR 40FR 40NR 20NR 45S 20T…" at bounding box center [59, 422] width 56 height 22
click at [73, 299] on md-option "20GP" at bounding box center [69, 306] width 85 height 30
drag, startPoint x: 769, startPoint y: 387, endPoint x: 888, endPoint y: 412, distance: 121.3
click at [769, 387] on div "Load Type Quantity Cargo Weight 40HC 20GP 40GP 40HC 45HC 20RE 40RE 40HR 20OT 40…" at bounding box center [500, 228] width 1000 height 457
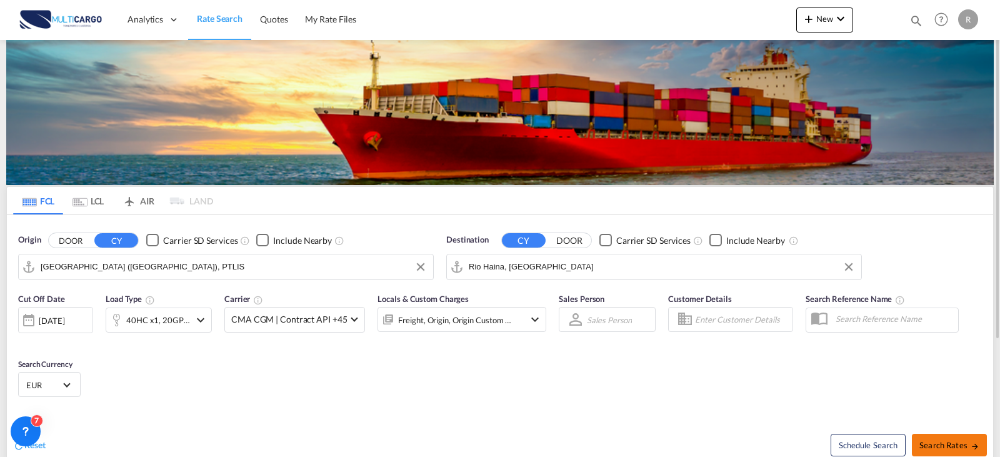
click at [952, 447] on span "Search Rates" at bounding box center [949, 445] width 60 height 10
type input "PTLIS to [GEOGRAPHIC_DATA] / [DATE]"
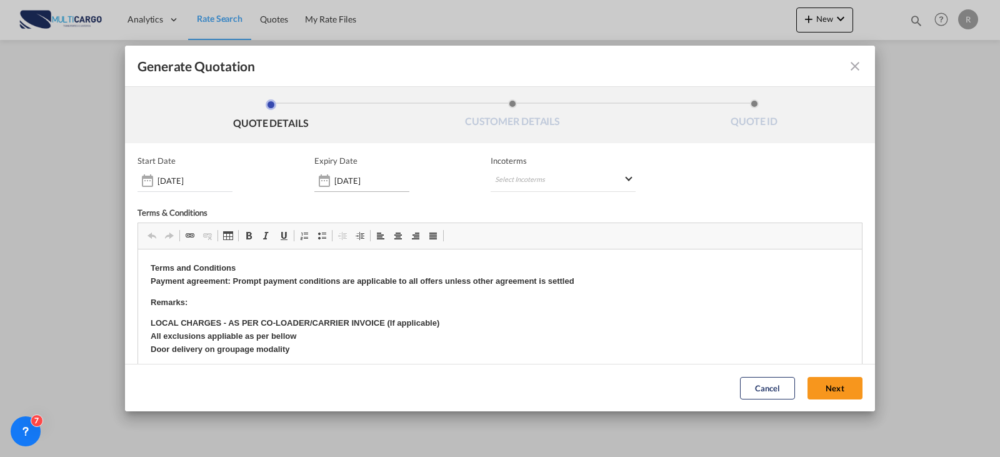
click at [391, 174] on div "[DATE]" at bounding box center [361, 180] width 95 height 22
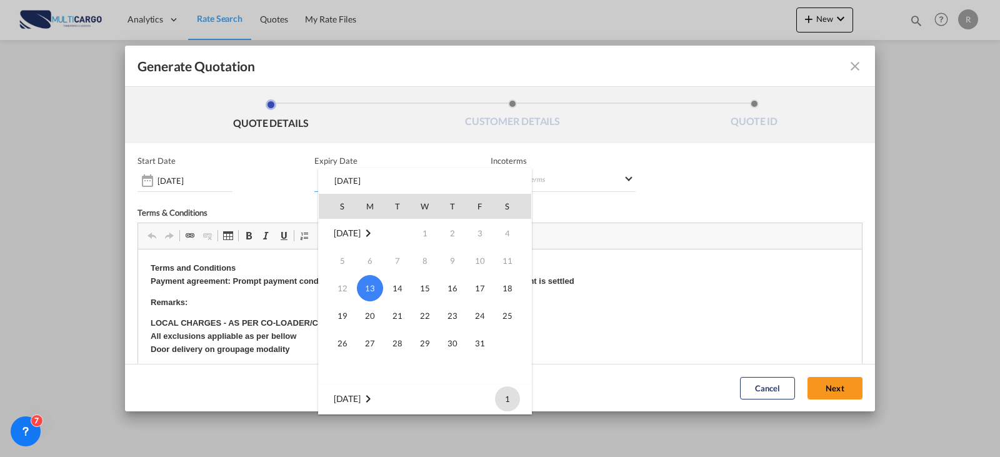
click at [514, 397] on span "1" at bounding box center [507, 398] width 25 height 25
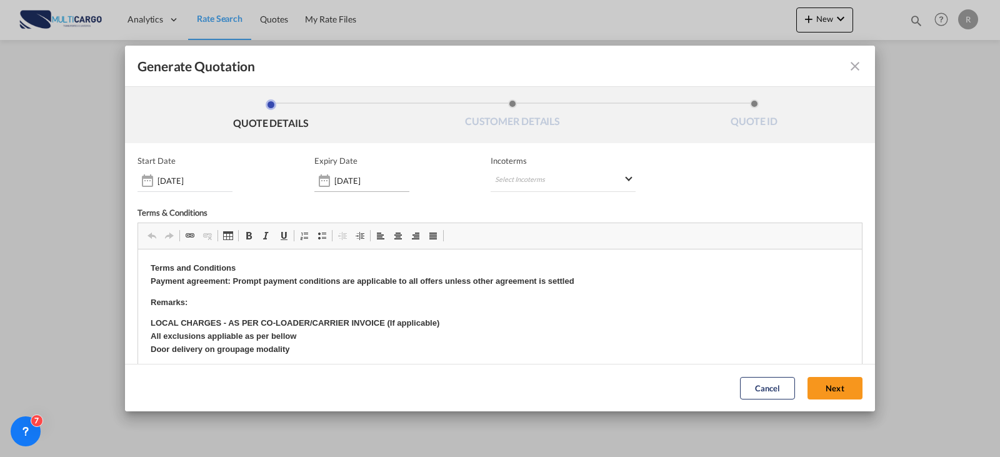
click at [354, 176] on input "[DATE]" at bounding box center [371, 181] width 75 height 10
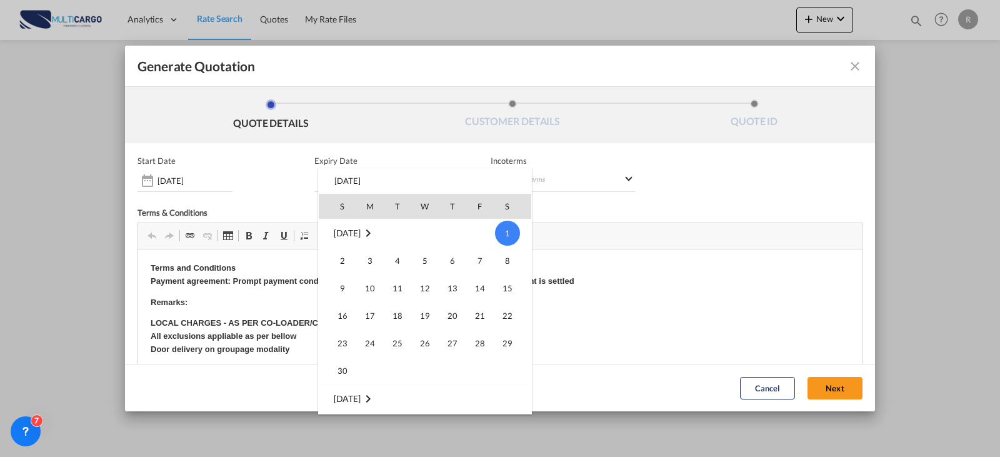
scroll to position [291, 0]
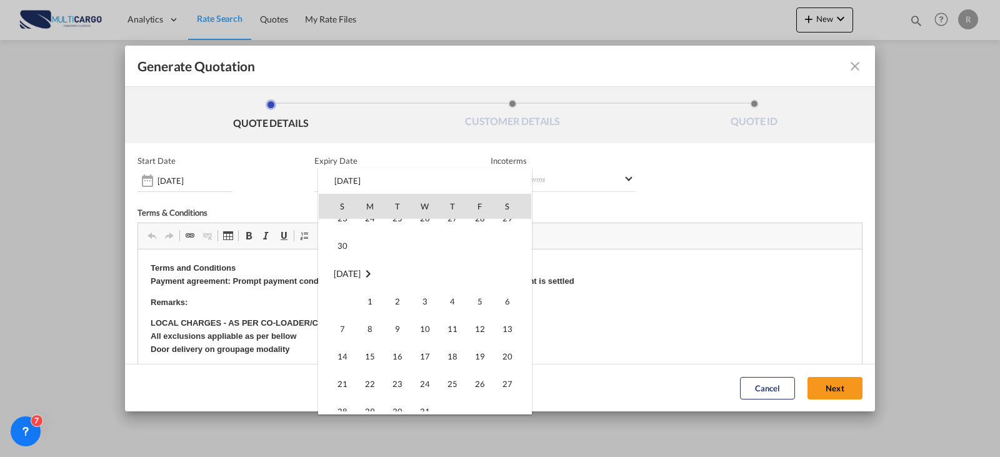
click at [341, 246] on span "30" at bounding box center [342, 245] width 25 height 25
type input "[DATE]"
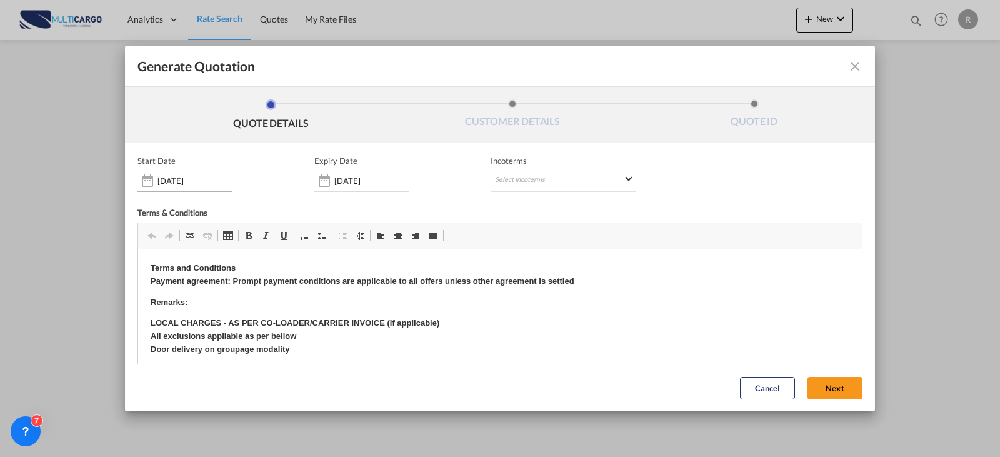
click at [226, 187] on div "[DATE]" at bounding box center [184, 180] width 95 height 22
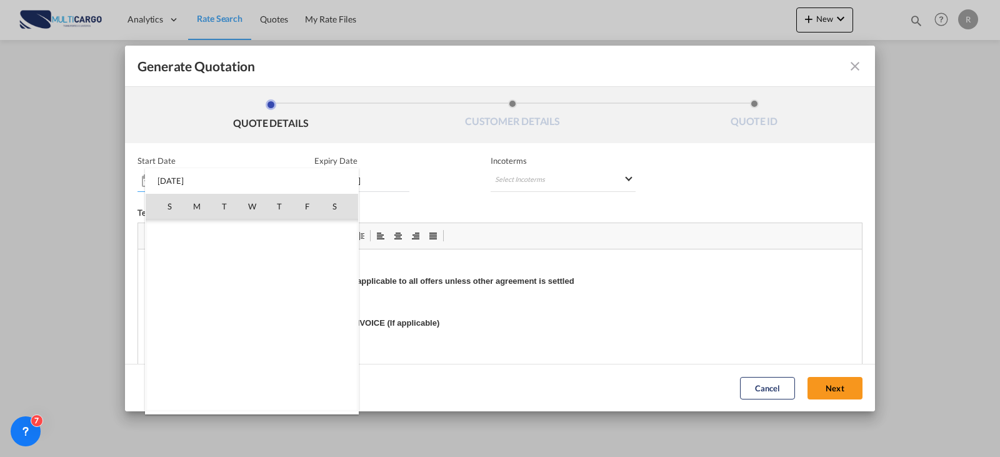
scroll to position [289656, 0]
click at [339, 403] on span "1" at bounding box center [334, 398] width 25 height 25
type input "[DATE]"
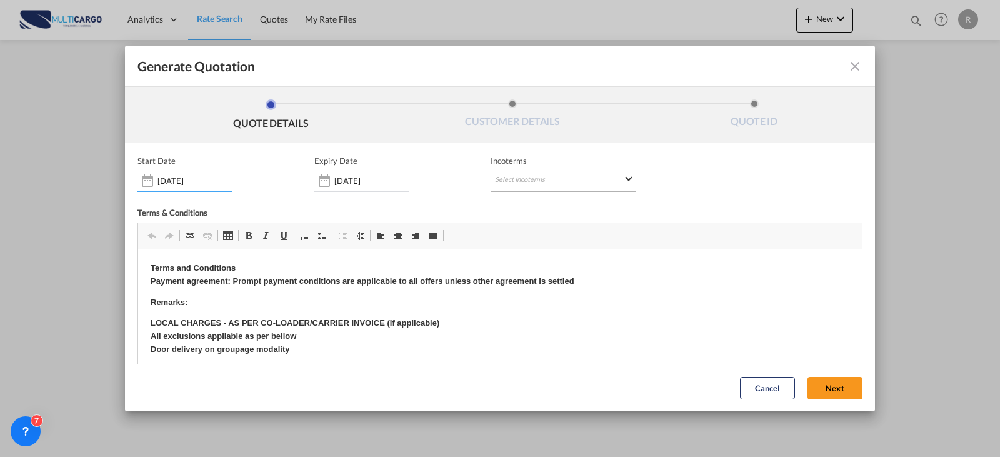
click at [514, 186] on md-select "Select Incoterms EXW - import Ex Works FAS - export Free Alongside Ship DAP - i…" at bounding box center [563, 180] width 145 height 22
type md-option "[object Object]"
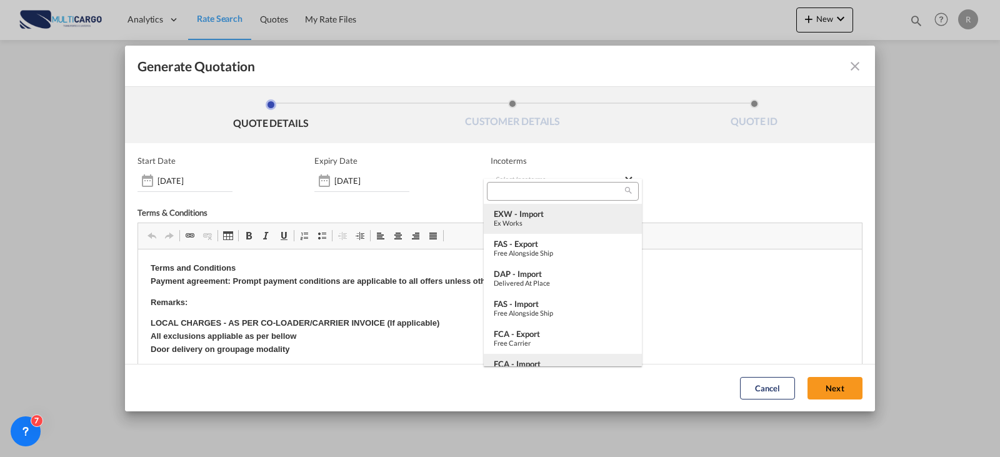
scroll to position [62, 0]
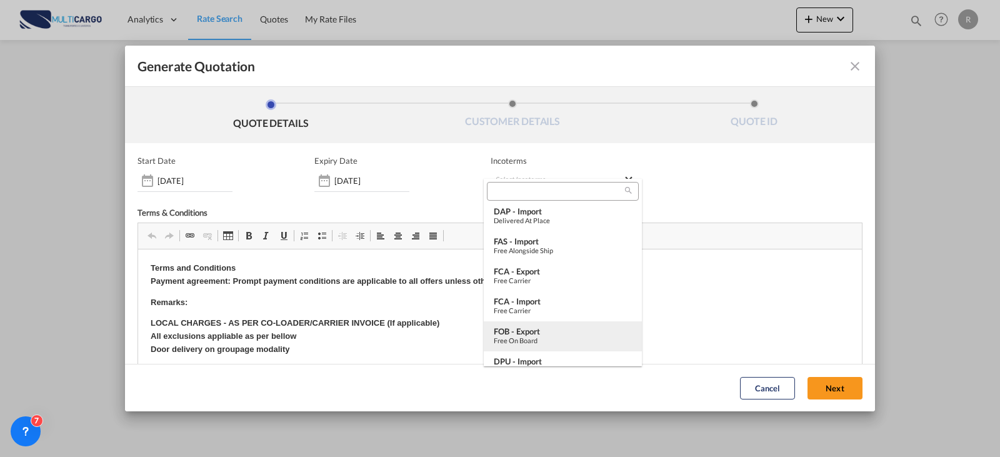
click at [552, 332] on div "FOB - export" at bounding box center [563, 331] width 138 height 10
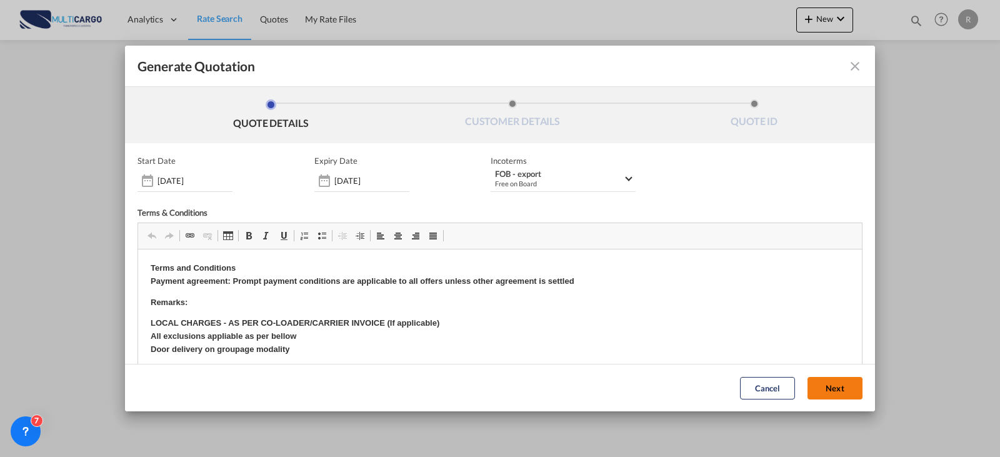
click at [833, 388] on button "Next" at bounding box center [834, 388] width 55 height 22
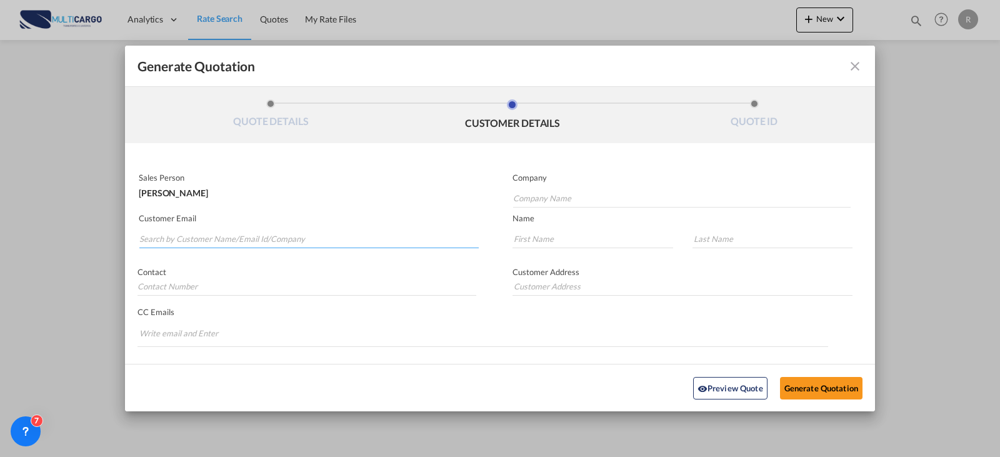
click at [329, 233] on input "Search by Customer Name/Email Id/Company" at bounding box center [308, 238] width 339 height 19
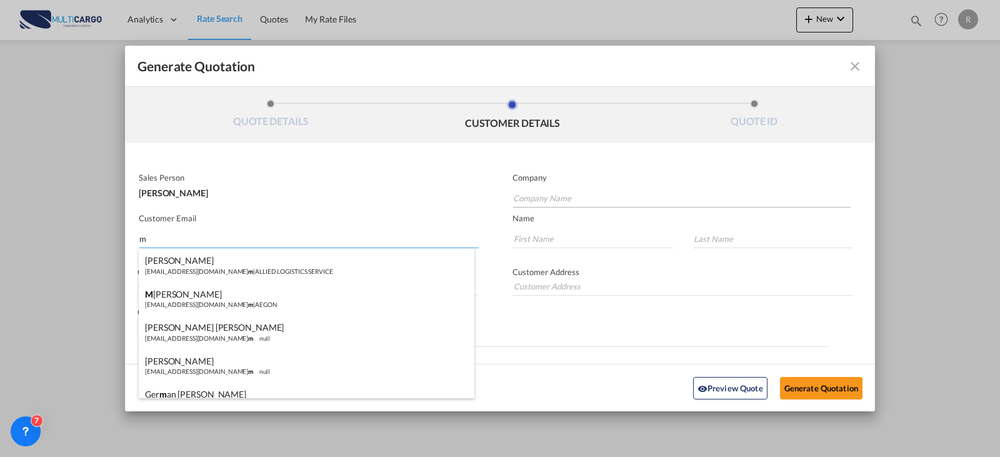
type input "m"
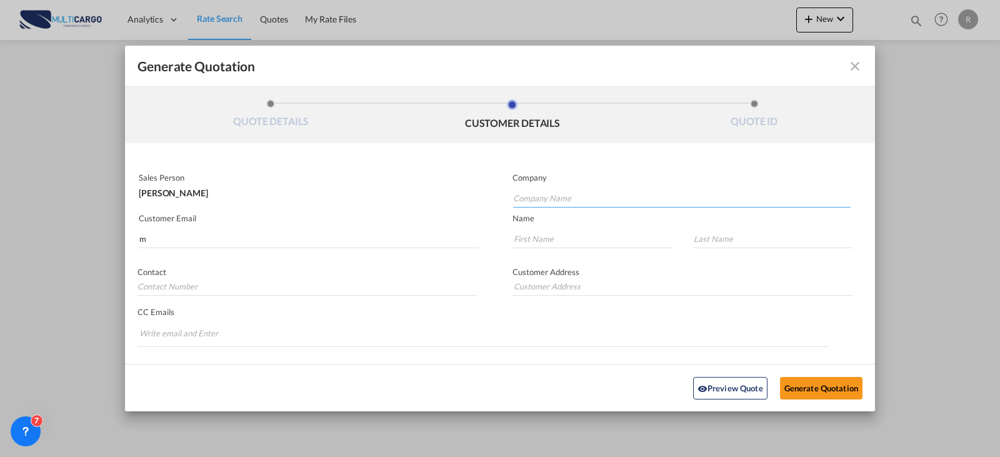
click at [564, 195] on input "Company Name" at bounding box center [681, 198] width 337 height 19
type input "N"
type input "MARITIM INTERNATIONAL"
click at [176, 236] on input "m" at bounding box center [308, 238] width 339 height 19
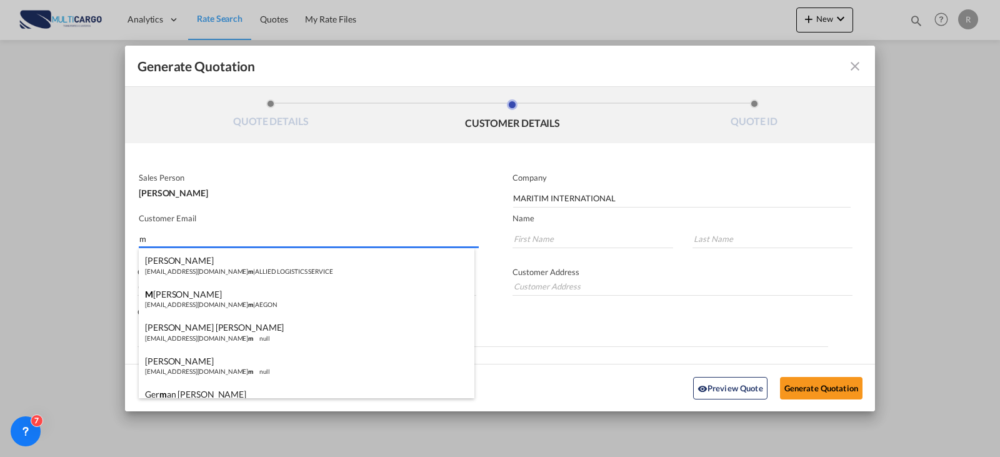
drag, startPoint x: 120, startPoint y: 237, endPoint x: 91, endPoint y: 236, distance: 28.8
click at [87, 234] on div "Generate Quotation QUOTE DETAILS CUSTOMER DETAILS QUOTE ID Start Date [DATE] Ex…" at bounding box center [500, 228] width 1000 height 457
paste input "[EMAIL_ADDRESS][DOMAIN_NAME]>"
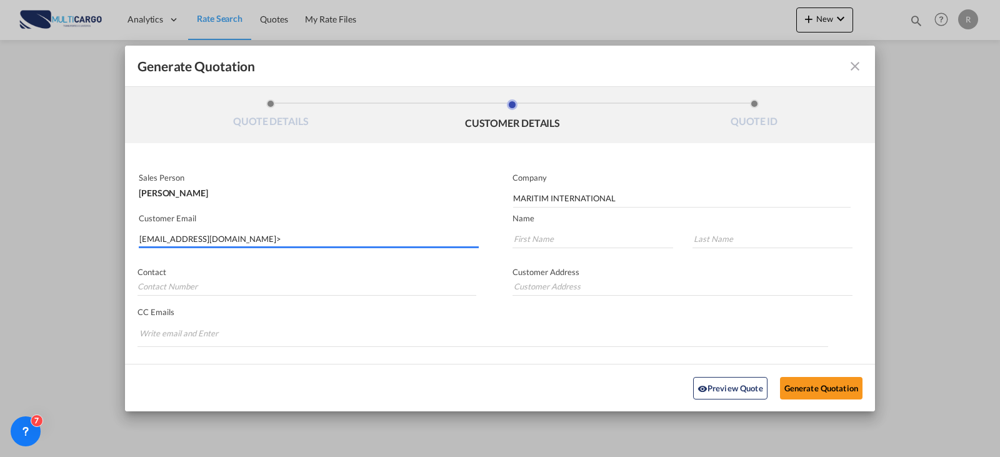
click at [305, 246] on md-autocomplete-wrap "[EMAIL_ADDRESS][DOMAIN_NAME]>" at bounding box center [309, 235] width 340 height 25
type input "[EMAIL_ADDRESS][DOMAIN_NAME]"
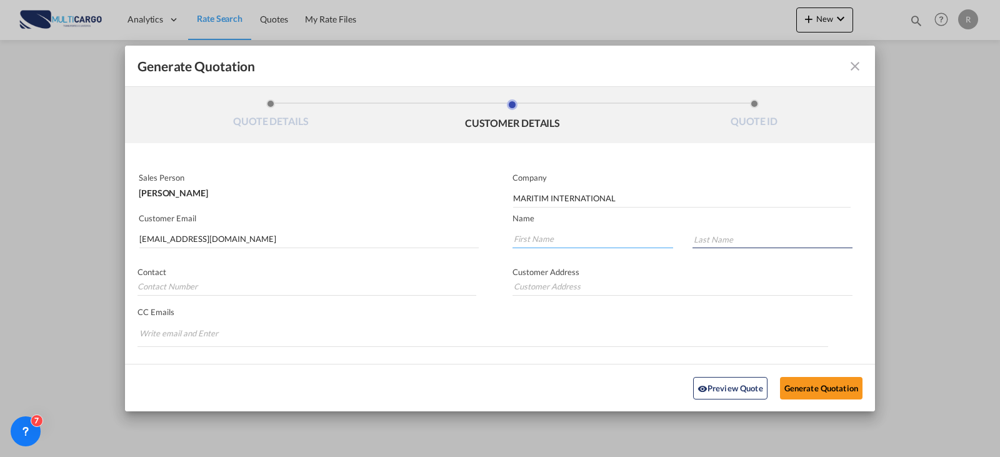
click at [595, 231] on input "Generate QuotationQUOTE ..." at bounding box center [592, 238] width 161 height 19
type input "n"
type input "NAYELIS"
type input "[PERSON_NAME]"
click at [798, 389] on button "Generate Quotation" at bounding box center [821, 387] width 82 height 22
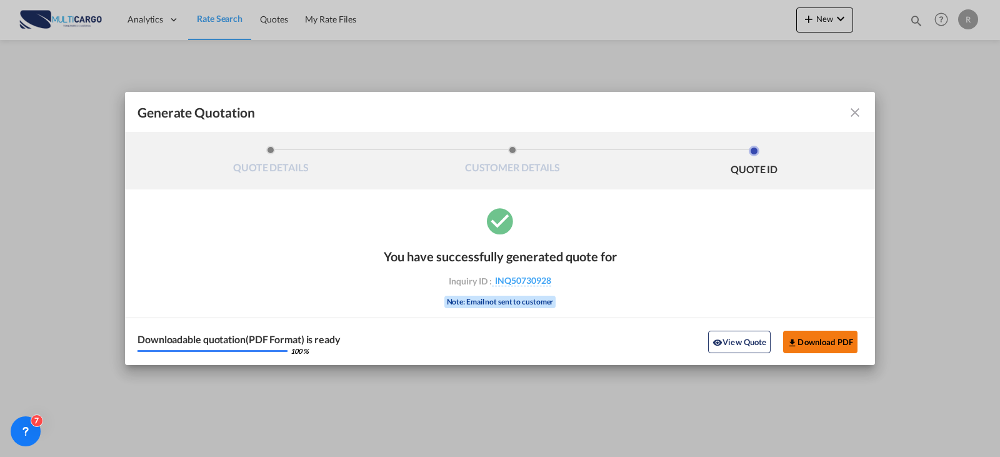
click at [799, 342] on button "Download PDF" at bounding box center [820, 342] width 74 height 22
